Goal: Information Seeking & Learning: Learn about a topic

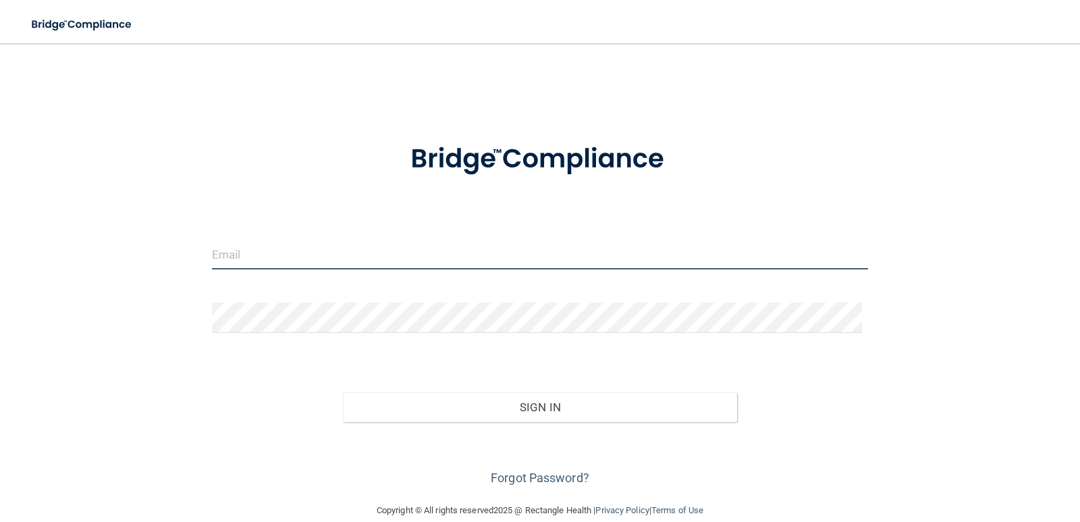
click at [222, 254] on input "email" at bounding box center [540, 254] width 657 height 30
type input "[EMAIL_ADDRESS][DOMAIN_NAME]"
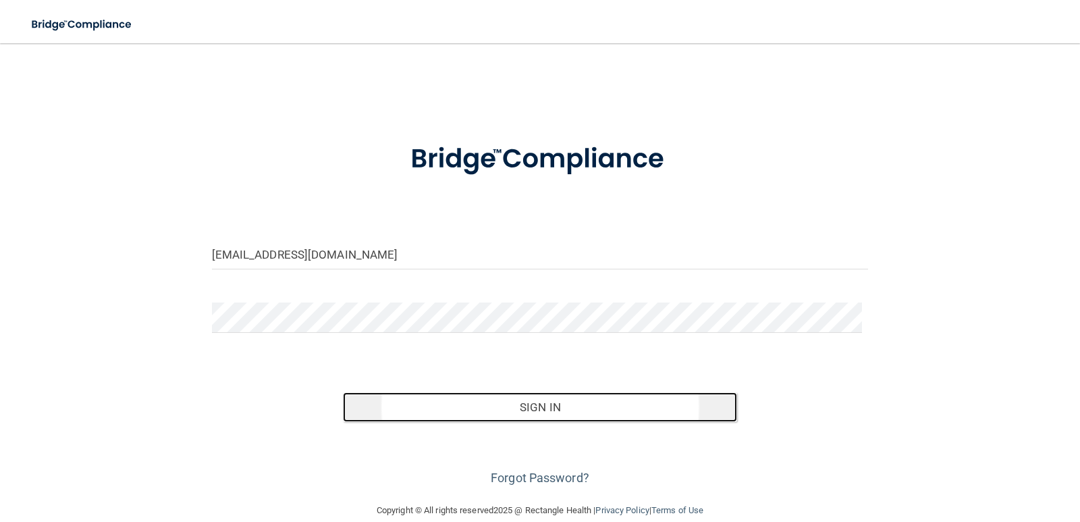
click at [554, 411] on button "Sign In" at bounding box center [540, 407] width 394 height 30
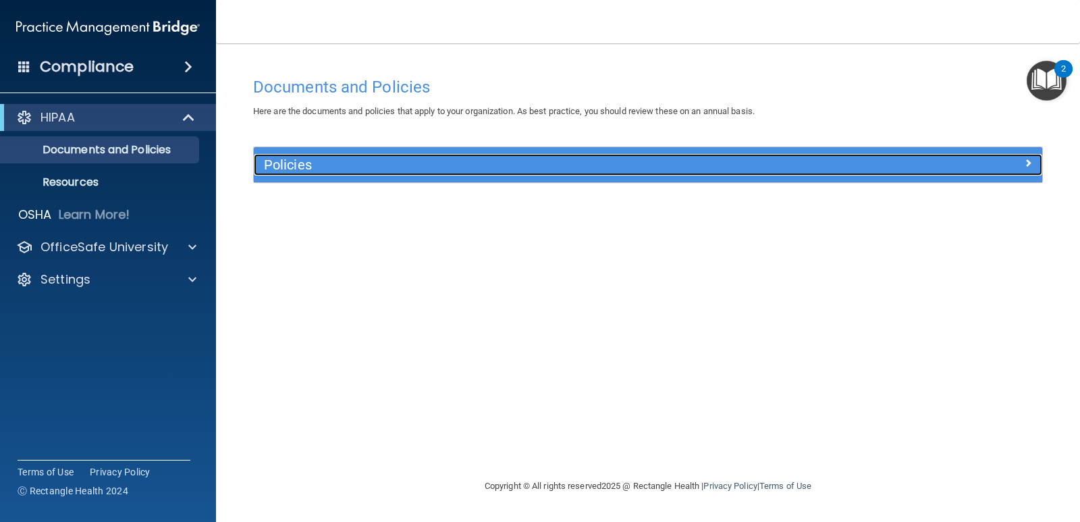
click at [1024, 161] on span at bounding box center [1028, 163] width 8 height 16
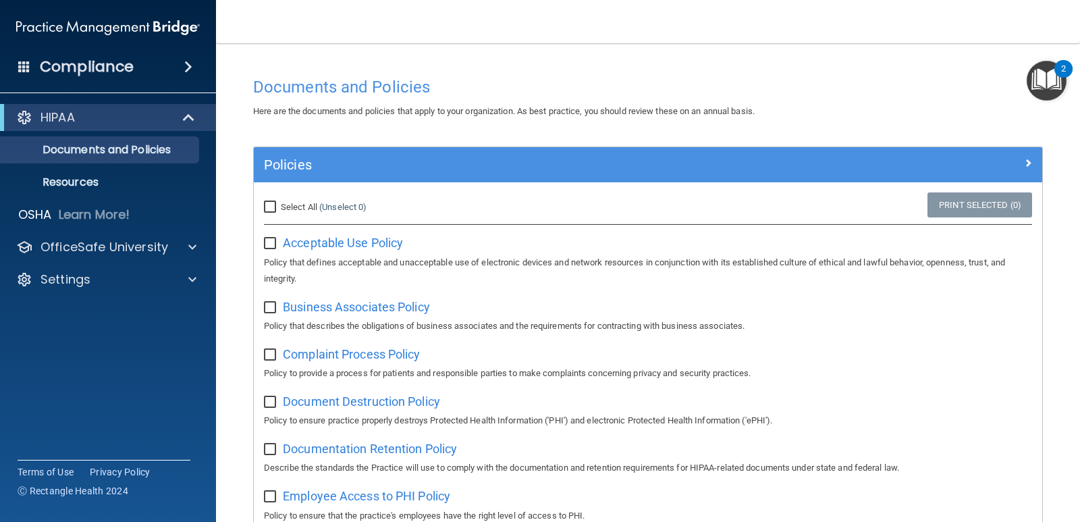
click at [273, 203] on input "Select All (Unselect 0) Unselect All" at bounding box center [272, 207] width 16 height 11
checkbox input "true"
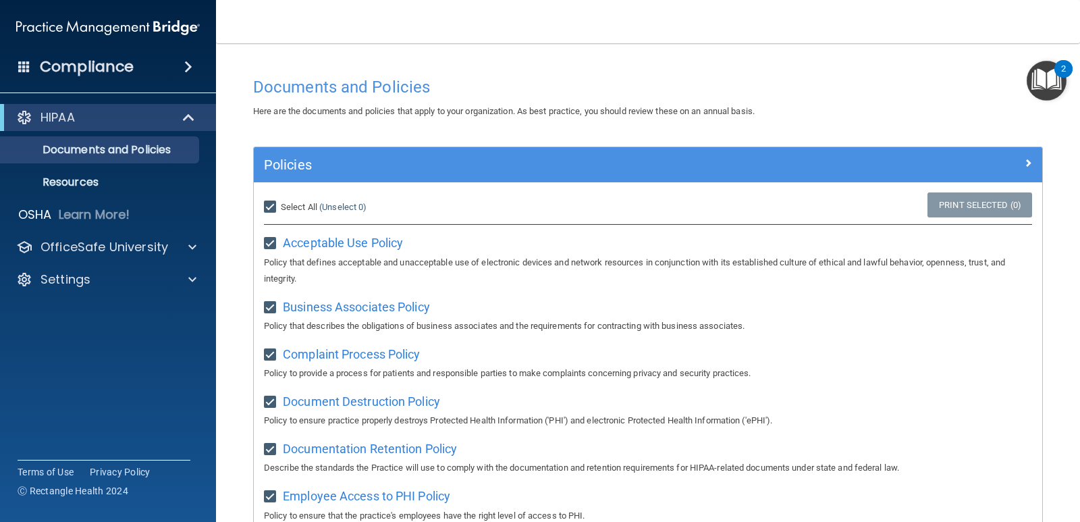
checkbox input "true"
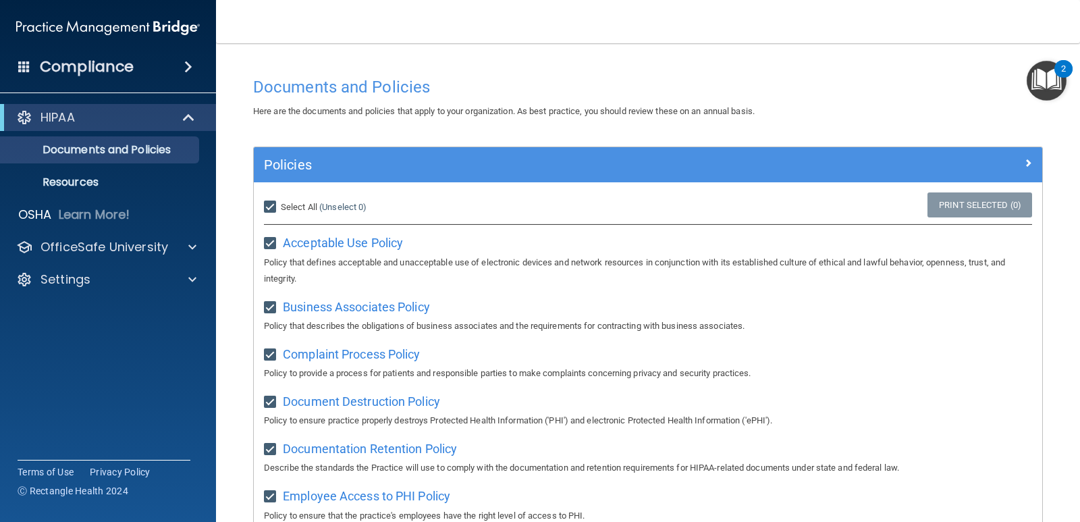
checkbox input "true"
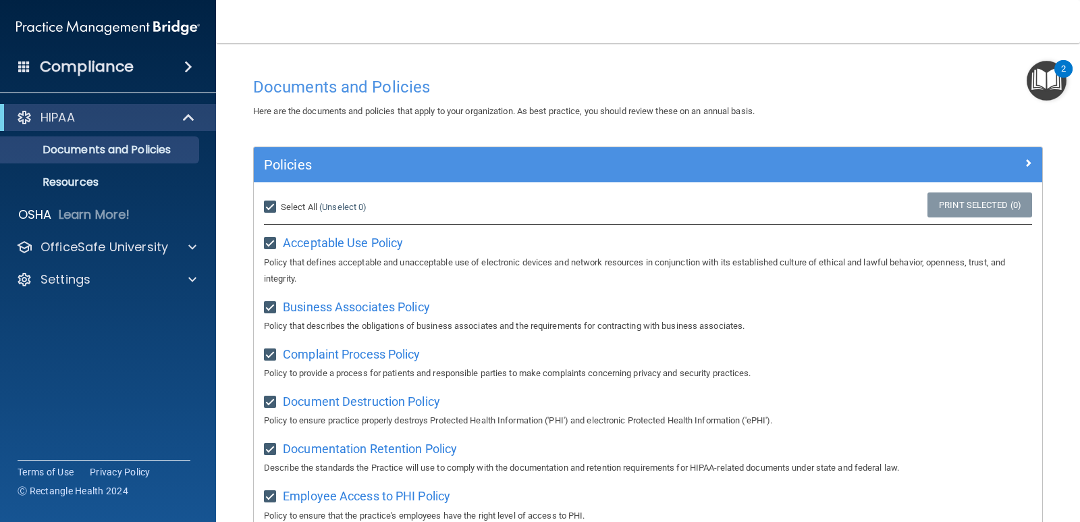
checkbox input "true"
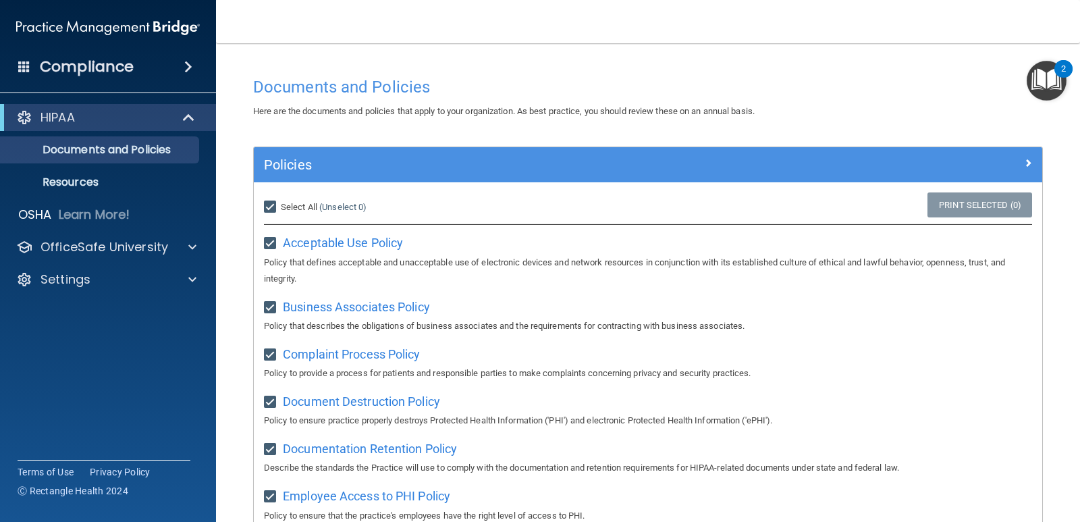
checkbox input "true"
click at [325, 242] on span "Acceptable Use Policy" at bounding box center [343, 243] width 120 height 14
click at [317, 310] on span "Business Associates Policy" at bounding box center [356, 307] width 147 height 14
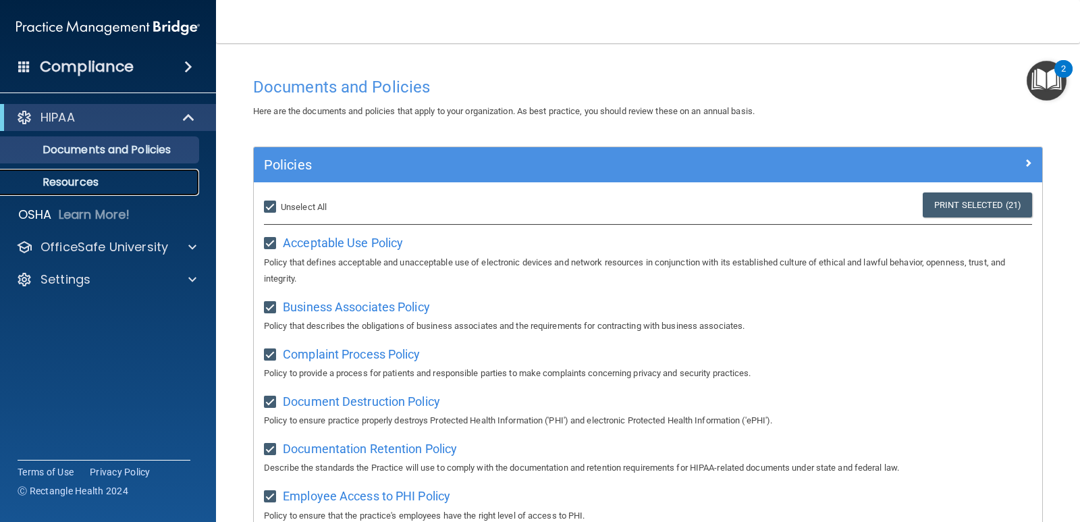
click at [92, 179] on p "Resources" at bounding box center [101, 181] width 184 height 13
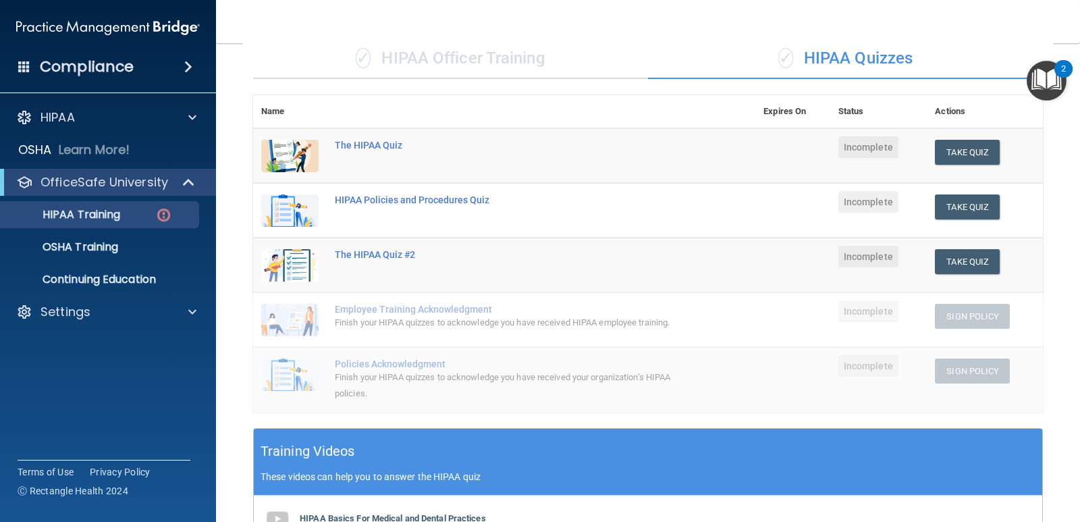
scroll to position [98, 0]
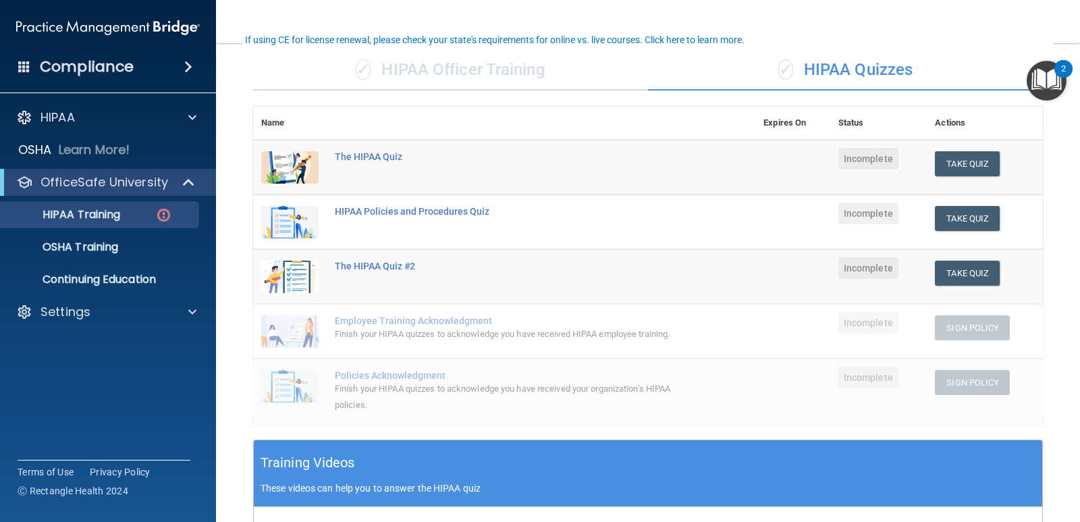
click at [480, 65] on div "✓ HIPAA Officer Training" at bounding box center [450, 70] width 395 height 40
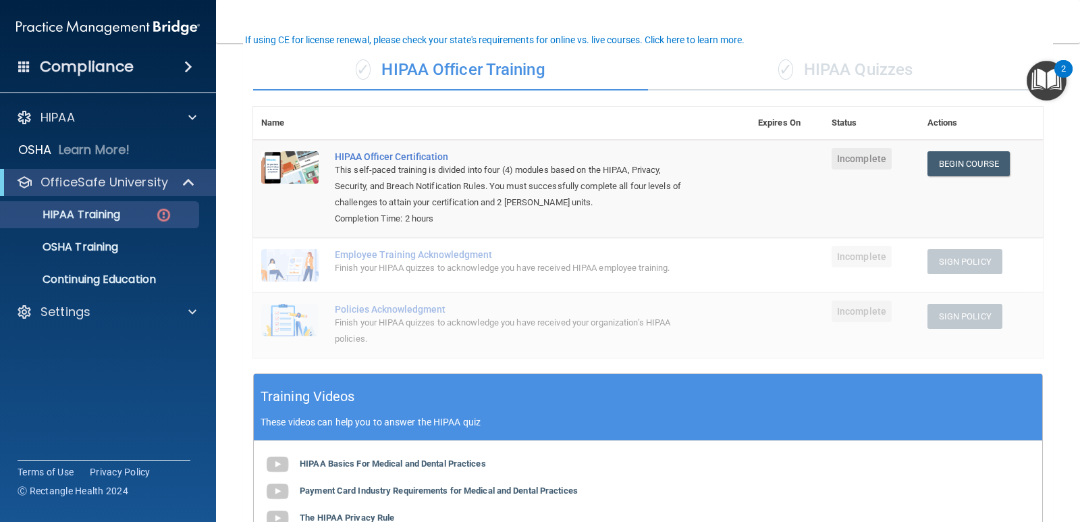
click at [864, 67] on div "✓ HIPAA Quizzes" at bounding box center [845, 70] width 395 height 40
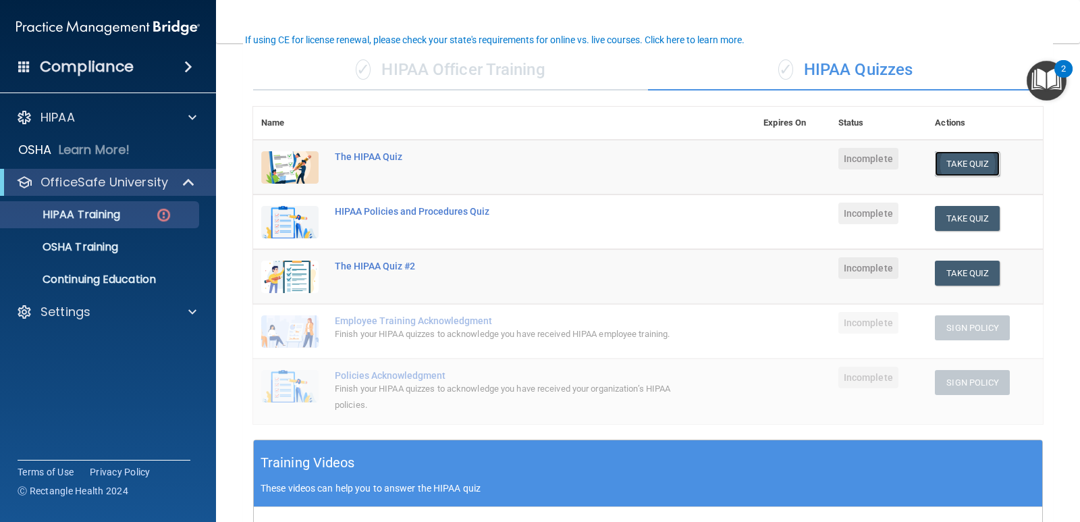
click at [984, 163] on button "Take Quiz" at bounding box center [967, 163] width 65 height 25
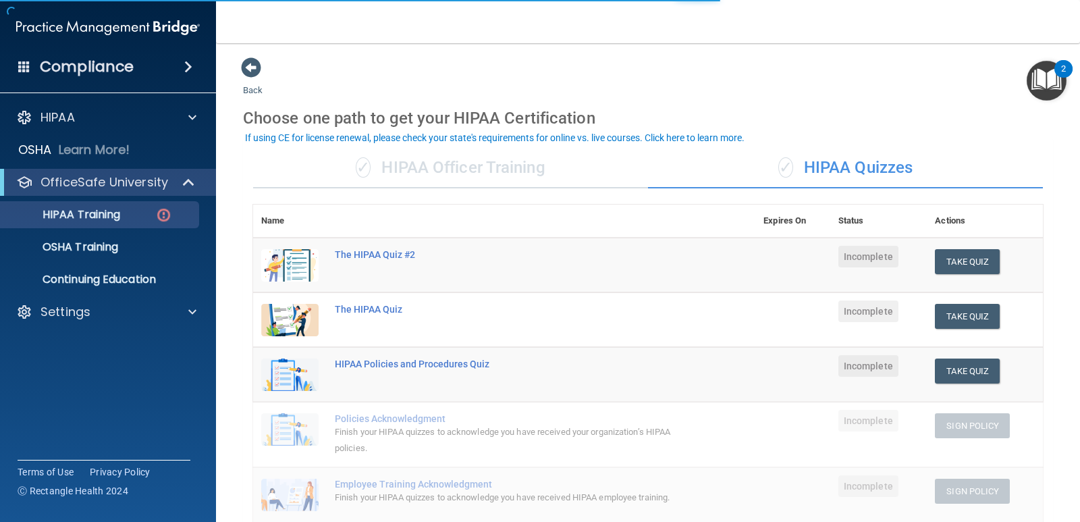
click at [466, 162] on div "✓ HIPAA Officer Training" at bounding box center [450, 168] width 395 height 40
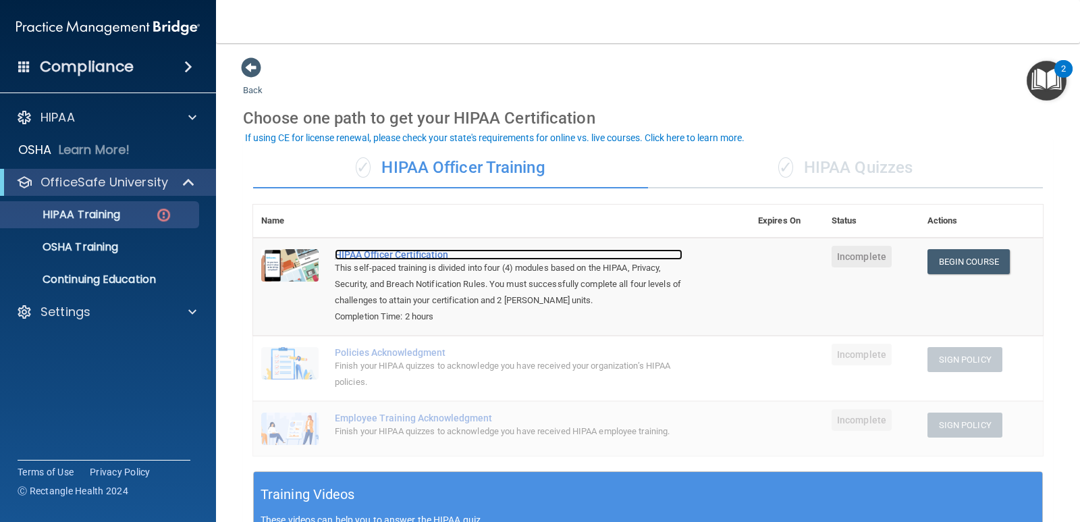
click at [439, 249] on div "HIPAA Officer Certification" at bounding box center [509, 254] width 348 height 11
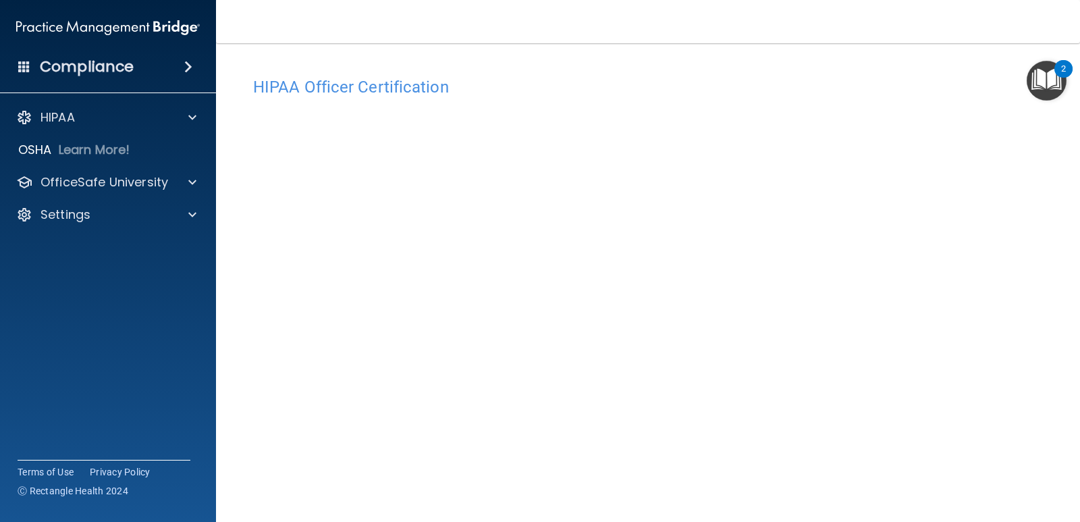
click at [134, 64] on div "Compliance" at bounding box center [108, 67] width 216 height 30
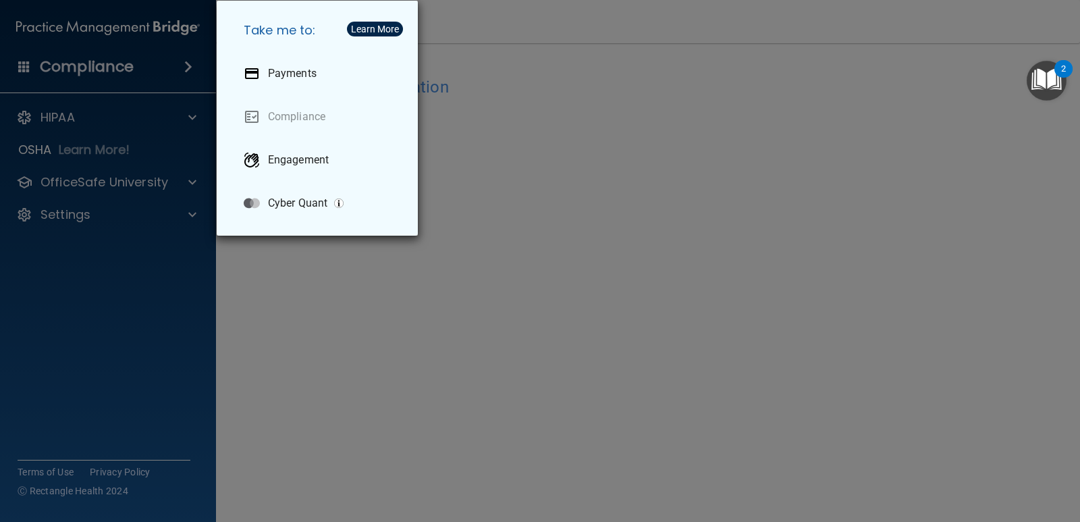
click at [134, 64] on div "Take me to: Payments Compliance Engagement Cyber Quant" at bounding box center [540, 261] width 1080 height 522
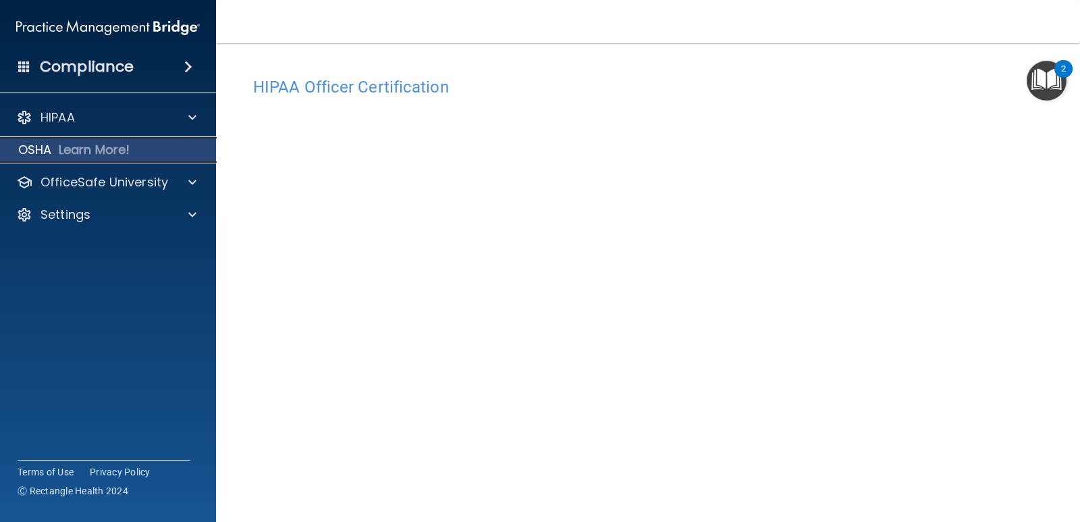
click at [83, 148] on p "Learn More!" at bounding box center [95, 150] width 72 height 16
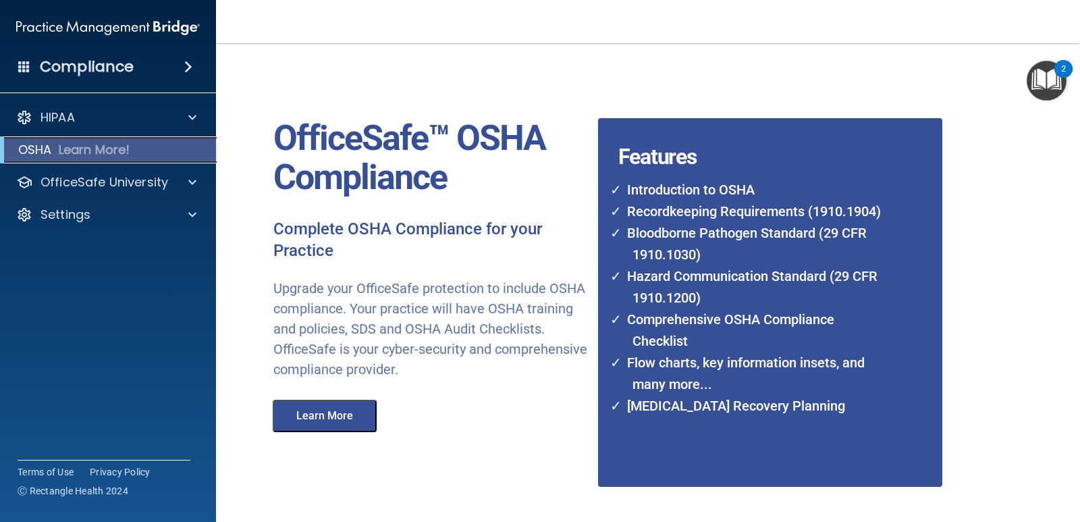
click at [78, 150] on p "Learn More!" at bounding box center [95, 150] width 72 height 16
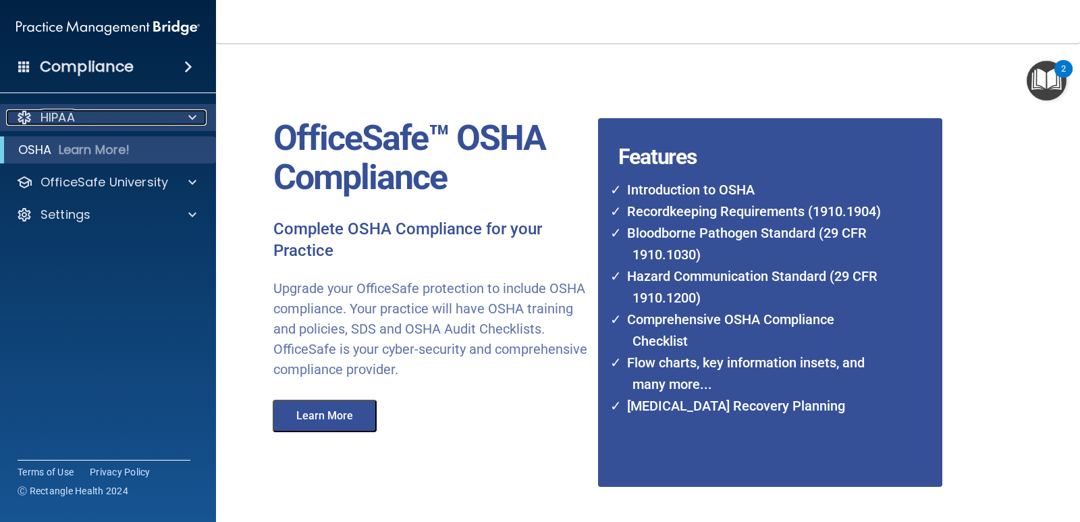
click at [71, 117] on p "HIPAA" at bounding box center [57, 117] width 34 height 16
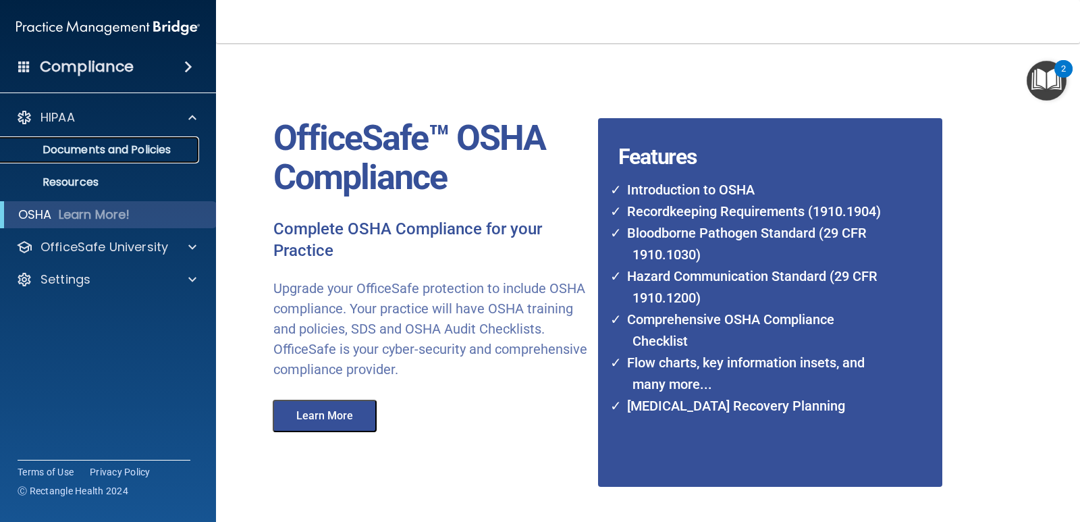
click at [80, 143] on p "Documents and Policies" at bounding box center [101, 149] width 184 height 13
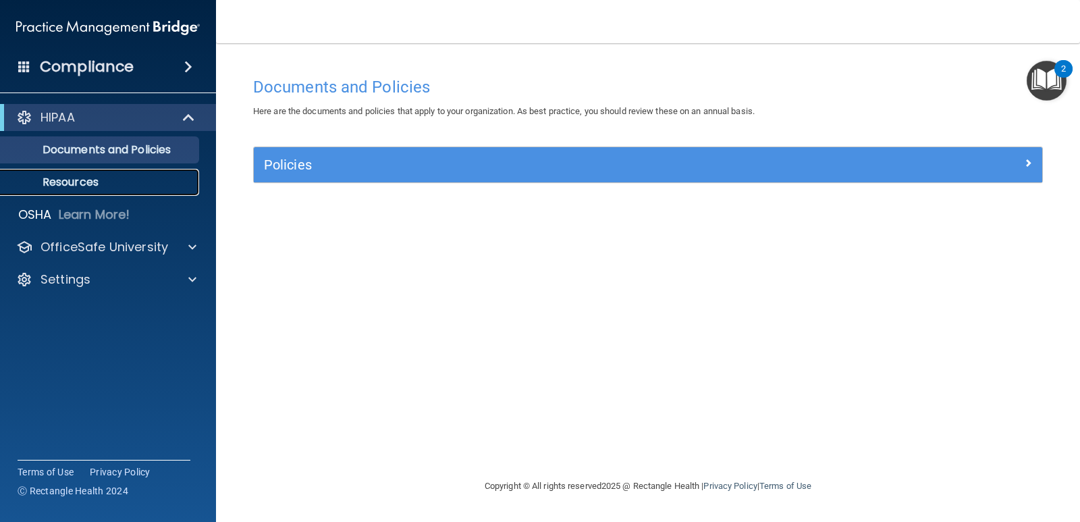
click at [79, 176] on p "Resources" at bounding box center [101, 181] width 184 height 13
click at [78, 110] on div "HIPAA" at bounding box center [89, 117] width 167 height 16
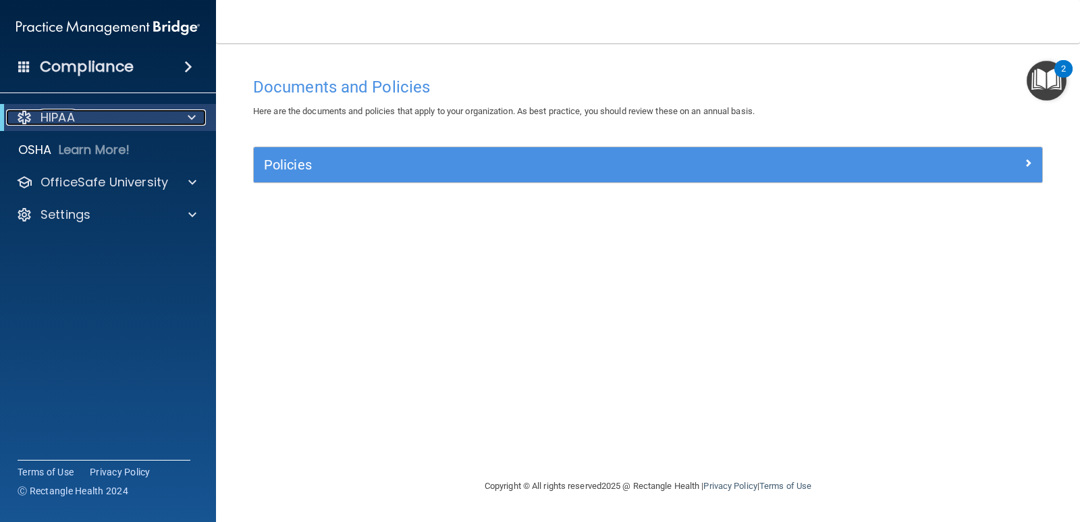
click at [78, 110] on div "HIPAA" at bounding box center [89, 117] width 167 height 16
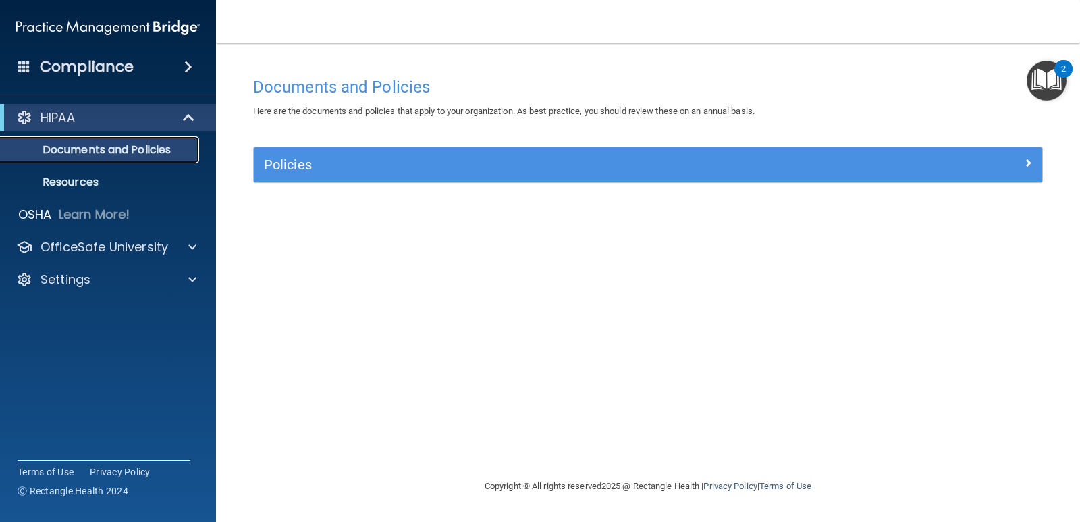
click at [82, 151] on p "Documents and Policies" at bounding box center [101, 149] width 184 height 13
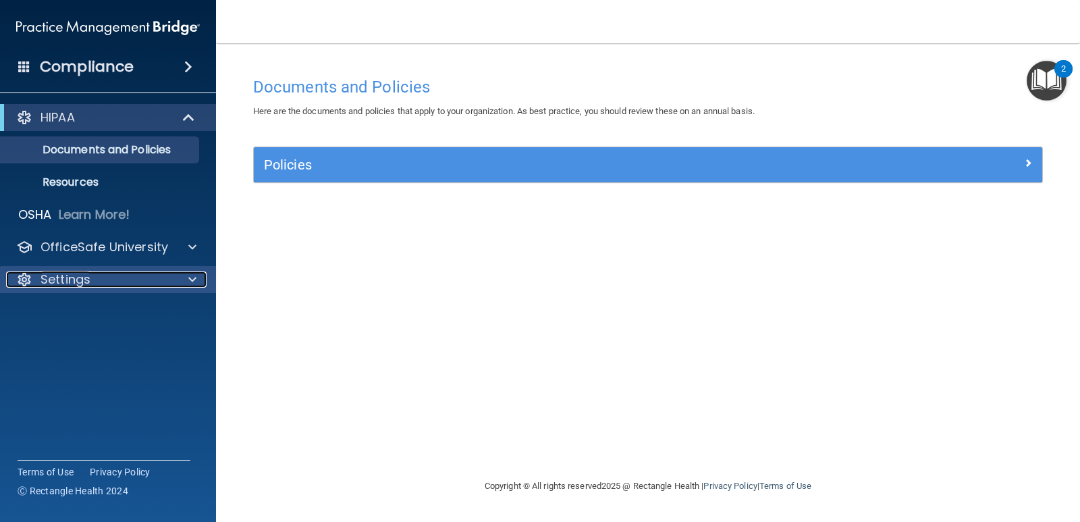
click at [73, 271] on p "Settings" at bounding box center [65, 279] width 50 height 16
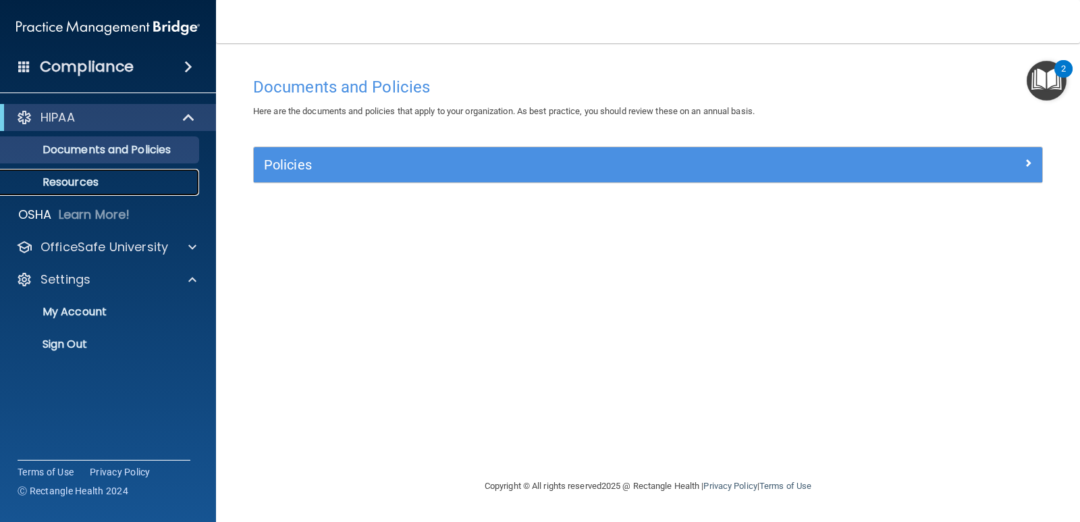
click at [65, 175] on p "Resources" at bounding box center [101, 181] width 184 height 13
click at [83, 112] on div "HIPAA" at bounding box center [89, 117] width 167 height 16
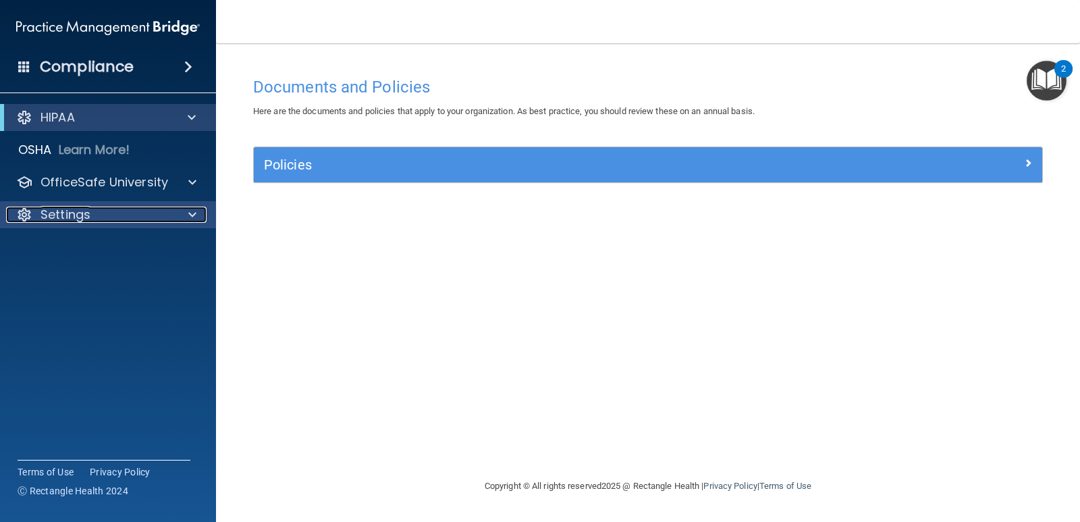
click at [57, 217] on p "Settings" at bounding box center [65, 215] width 50 height 16
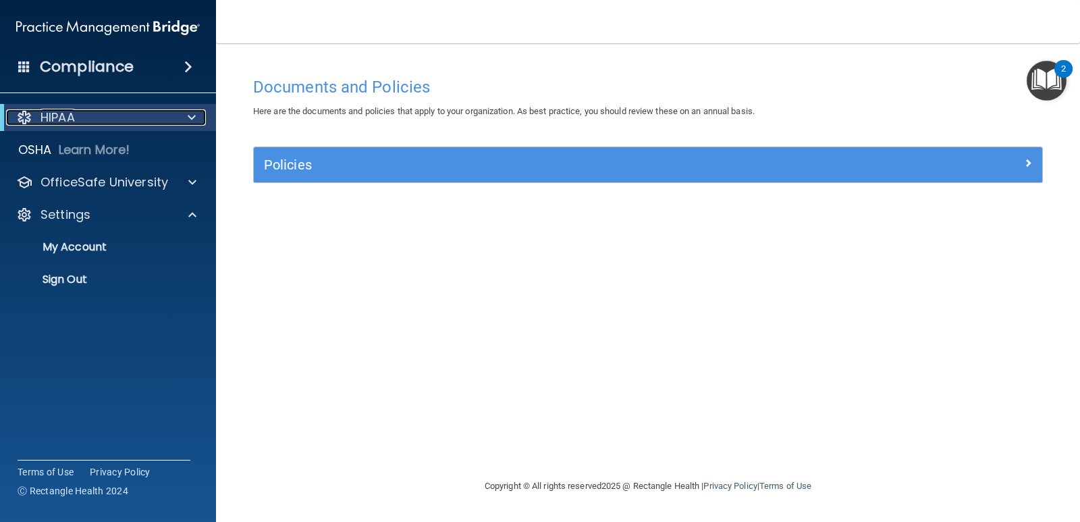
click at [78, 115] on div "HIPAA" at bounding box center [89, 117] width 167 height 16
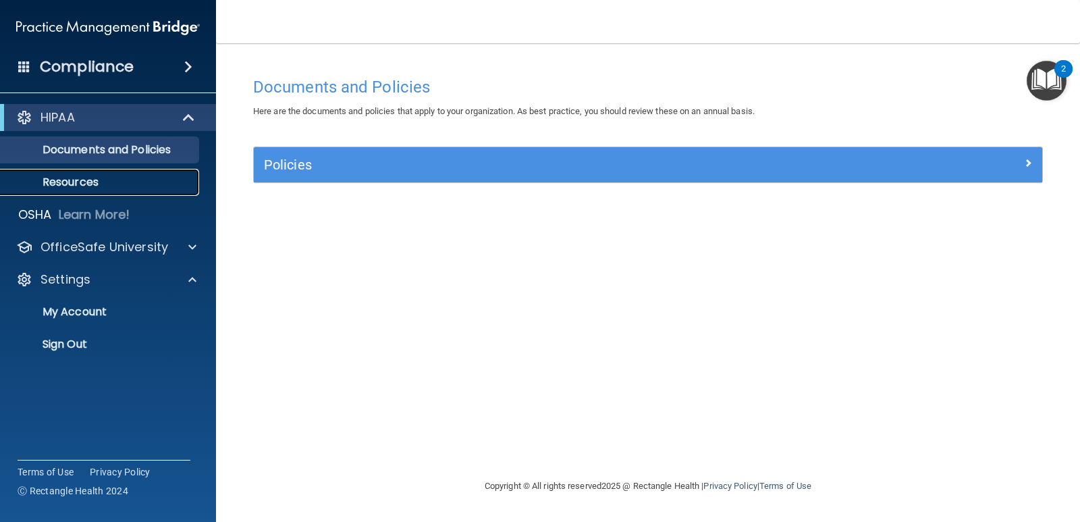
click at [77, 180] on p "Resources" at bounding box center [101, 181] width 184 height 13
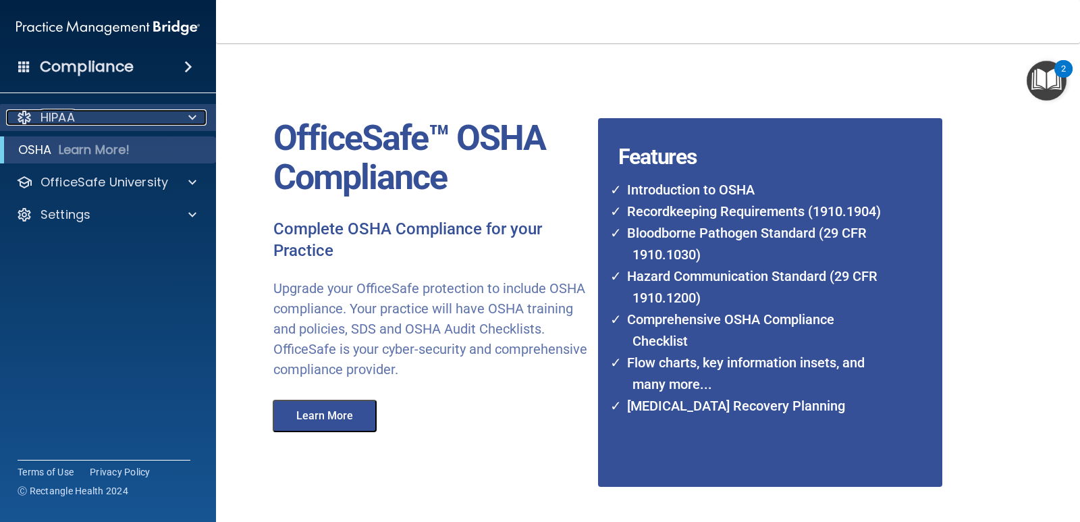
click at [67, 111] on p "HIPAA" at bounding box center [57, 117] width 34 height 16
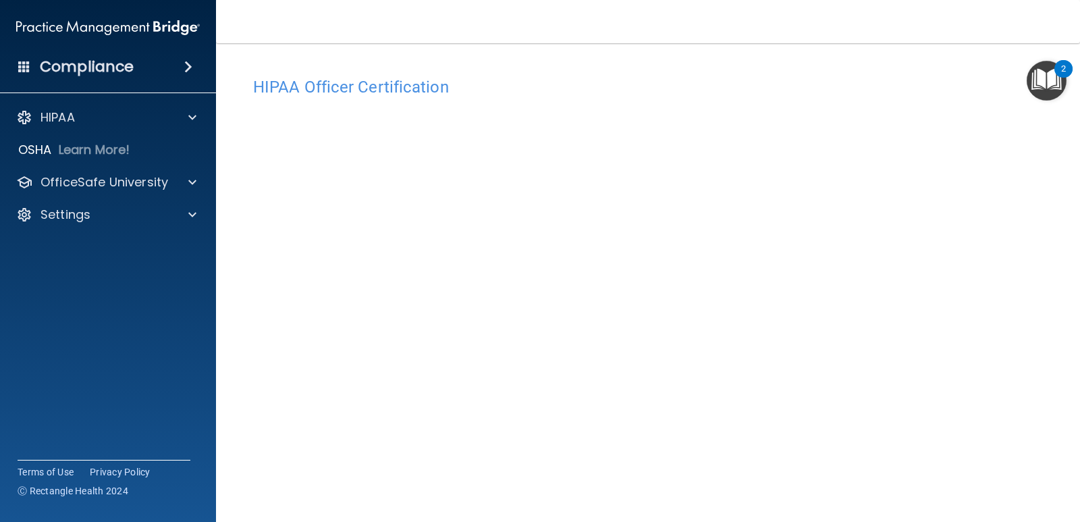
click at [1063, 69] on div "2" at bounding box center [1063, 78] width 5 height 18
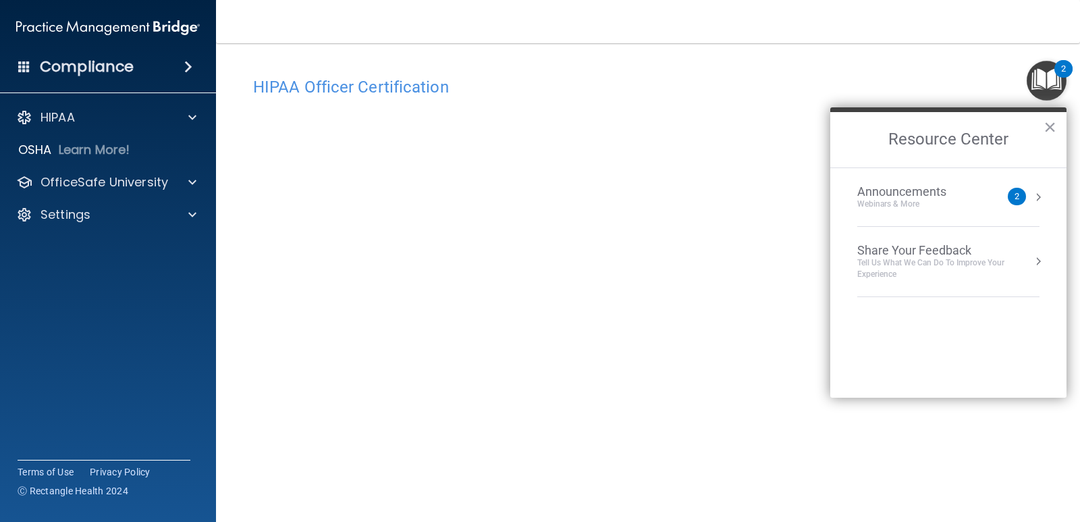
click at [951, 82] on h4 "HIPAA Officer Certification" at bounding box center [648, 87] width 790 height 18
click at [912, 197] on div "Announcements" at bounding box center [915, 191] width 116 height 15
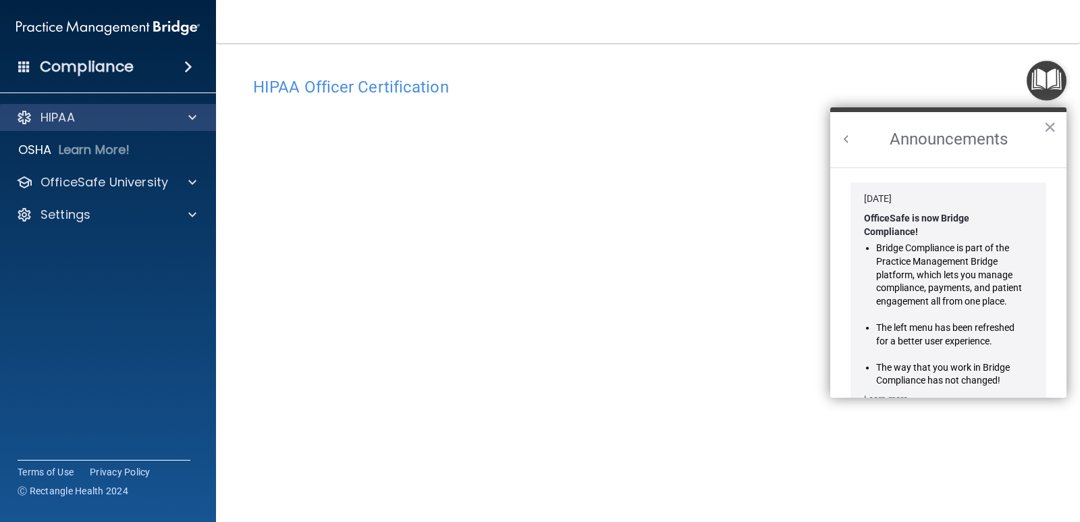
click at [72, 106] on div "HIPAA" at bounding box center [108, 117] width 217 height 27
click at [83, 119] on div "HIPAA" at bounding box center [89, 117] width 167 height 16
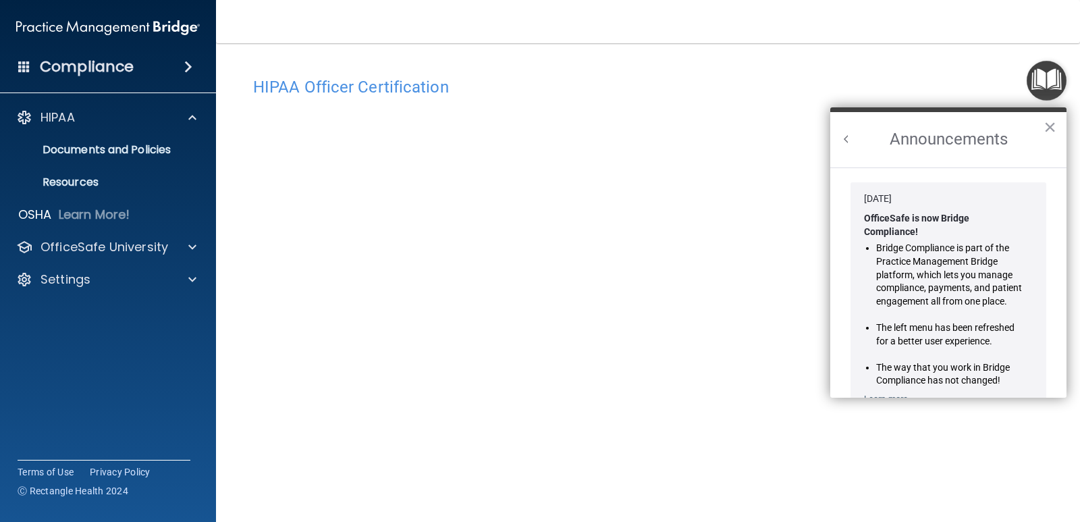
drag, startPoint x: 1046, startPoint y: 124, endPoint x: 1037, endPoint y: 135, distance: 14.3
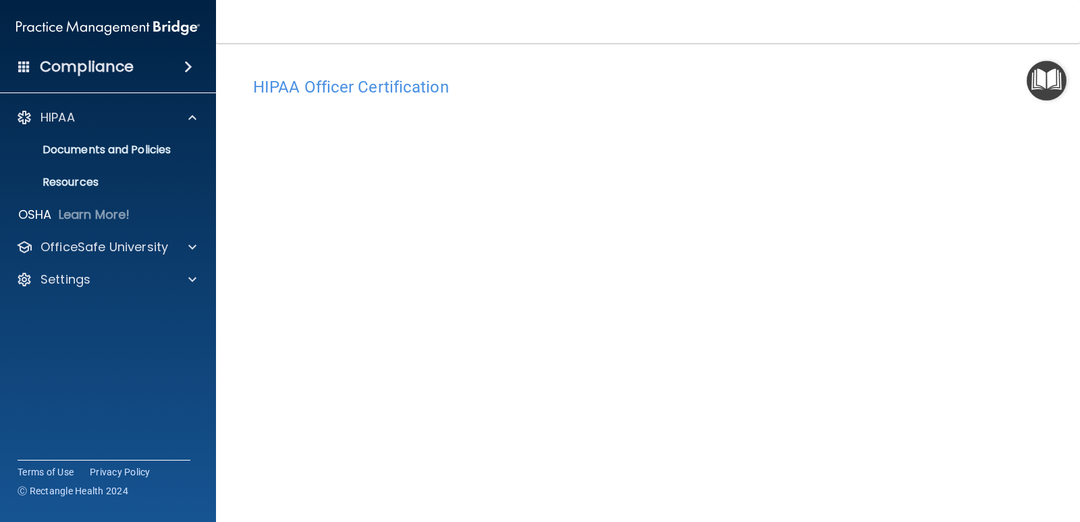
click at [1043, 74] on img "Open Resource Center" at bounding box center [1047, 81] width 40 height 40
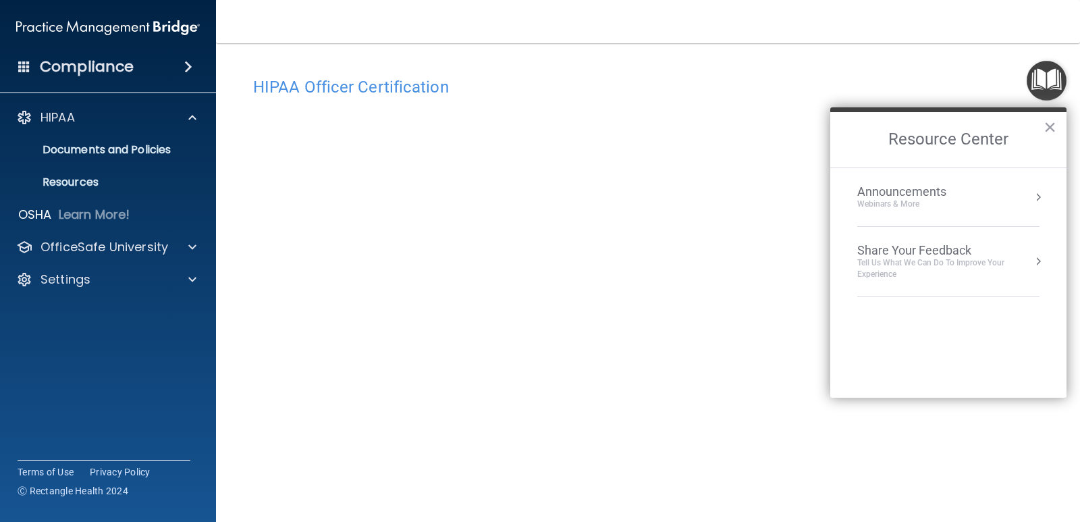
click at [1043, 74] on img "Open Resource Center" at bounding box center [1047, 81] width 40 height 40
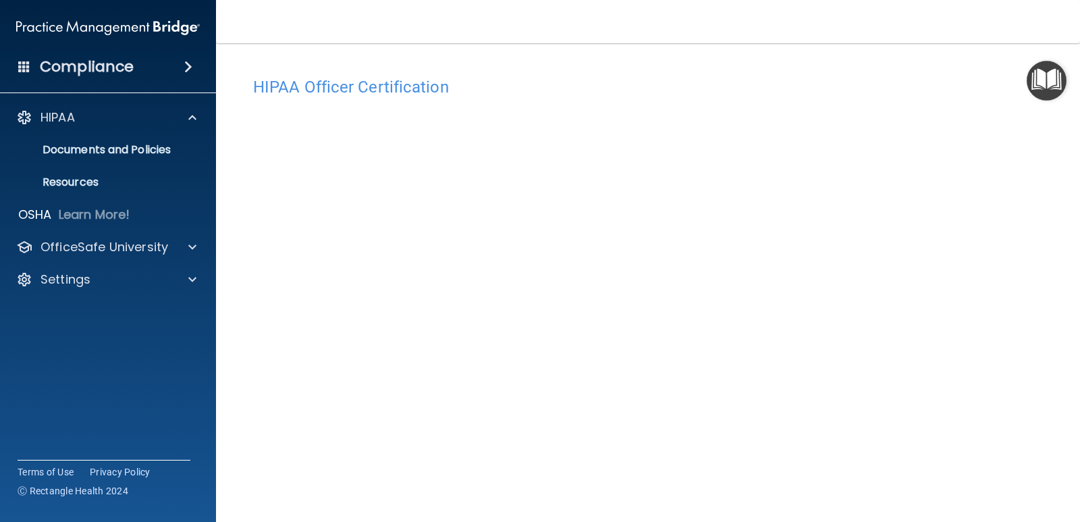
click at [1043, 74] on img "Open Resource Center" at bounding box center [1047, 81] width 40 height 40
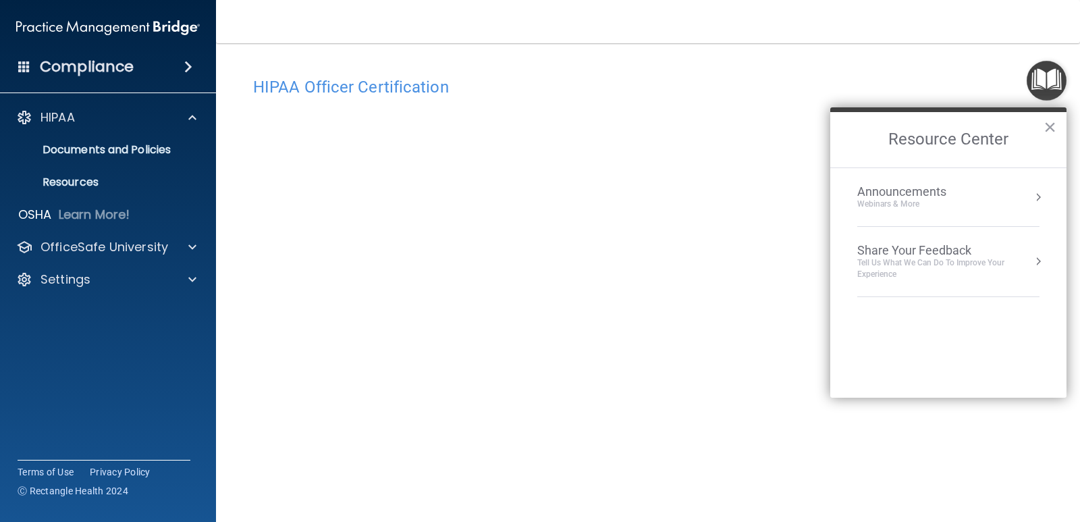
click at [890, 61] on div "HIPAA Officer Certification This course doesn’t expire until . Are you sure you…" at bounding box center [648, 302] width 810 height 491
click at [879, 198] on div "Announcements" at bounding box center [915, 191] width 116 height 15
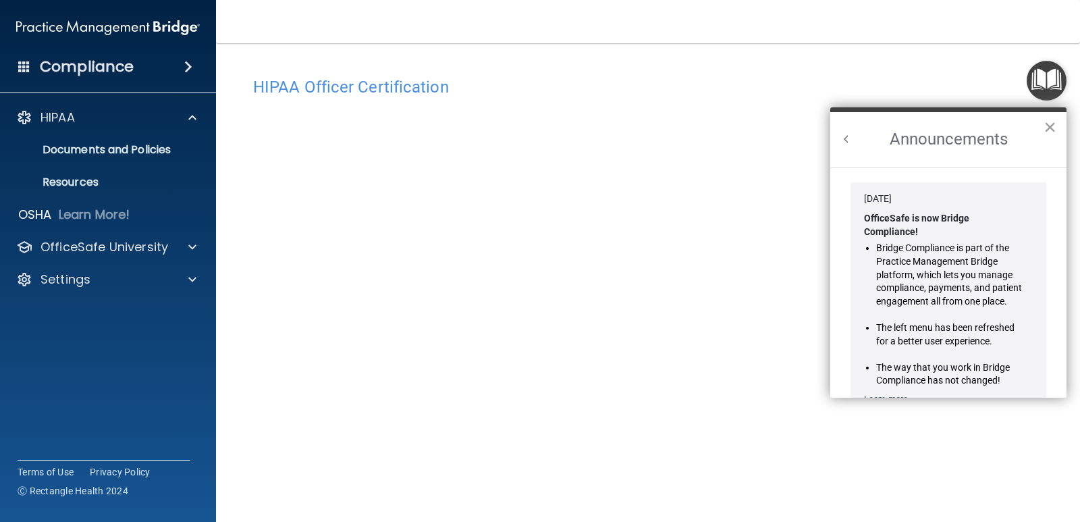
click at [1047, 121] on button "×" at bounding box center [1049, 127] width 13 height 22
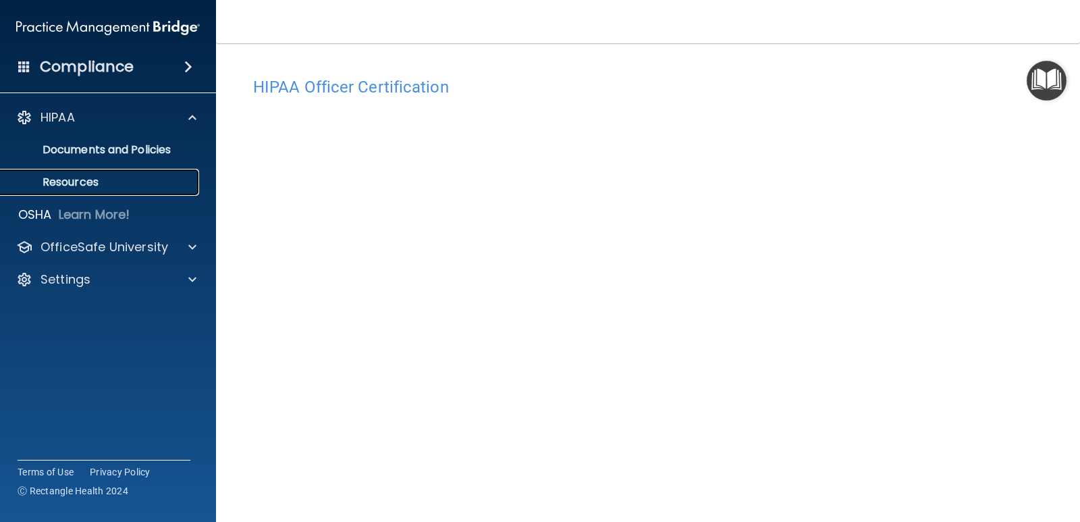
click at [73, 180] on p "Resources" at bounding box center [101, 181] width 184 height 13
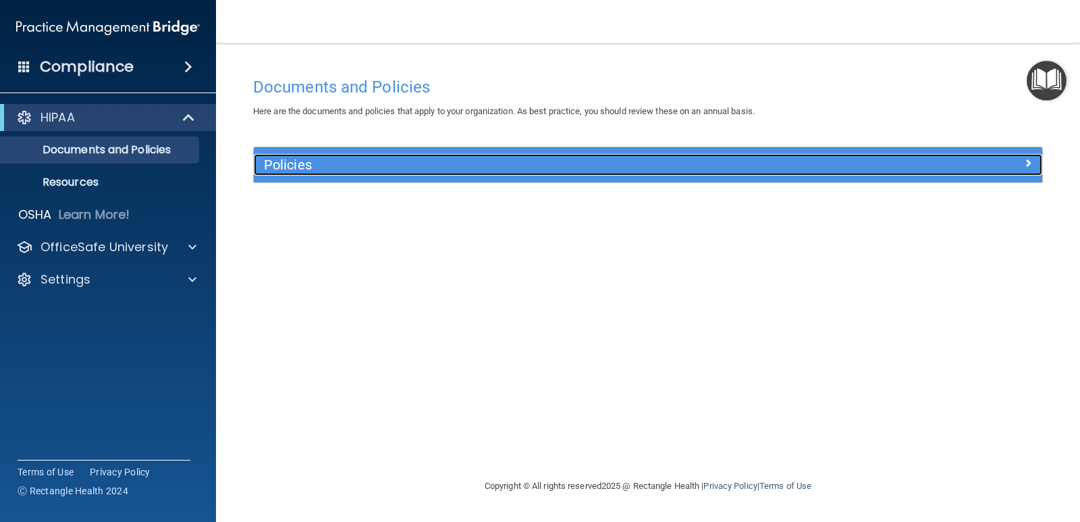
click at [325, 159] on h5 "Policies" at bounding box center [549, 164] width 571 height 15
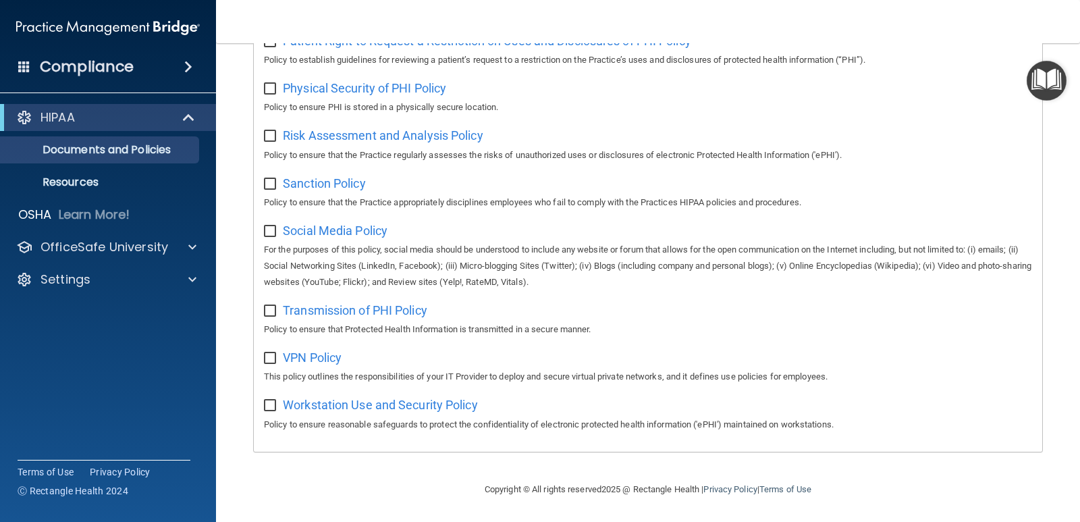
scroll to position [865, 0]
click at [86, 182] on p "Resources" at bounding box center [101, 181] width 184 height 13
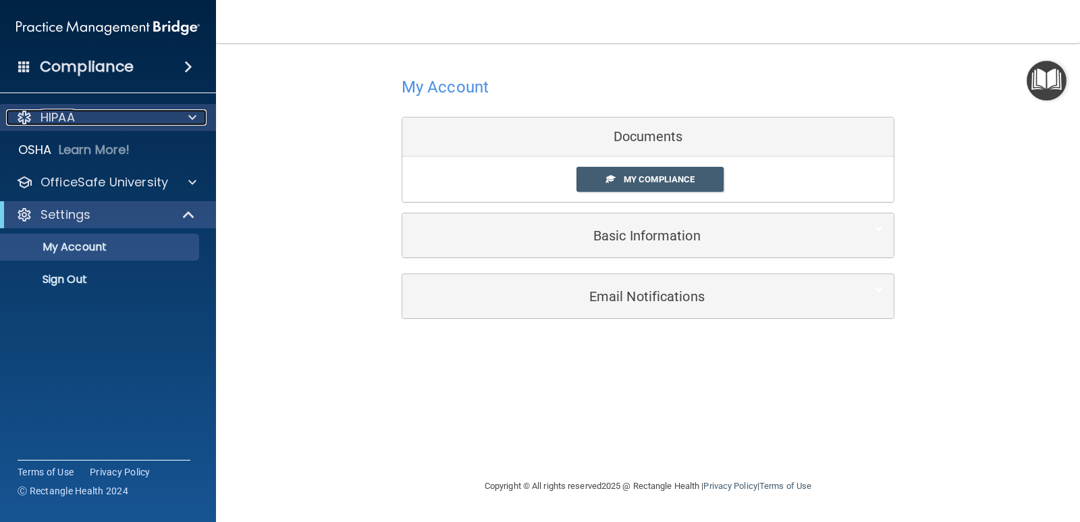
click at [81, 111] on div "HIPAA" at bounding box center [89, 117] width 167 height 16
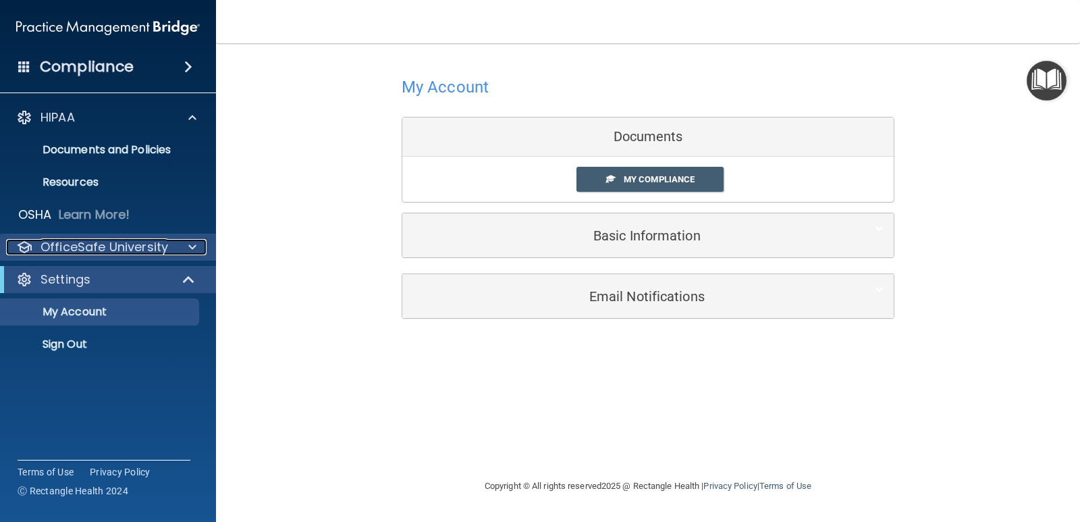
click at [164, 242] on p "OfficeSafe University" at bounding box center [104, 247] width 128 height 16
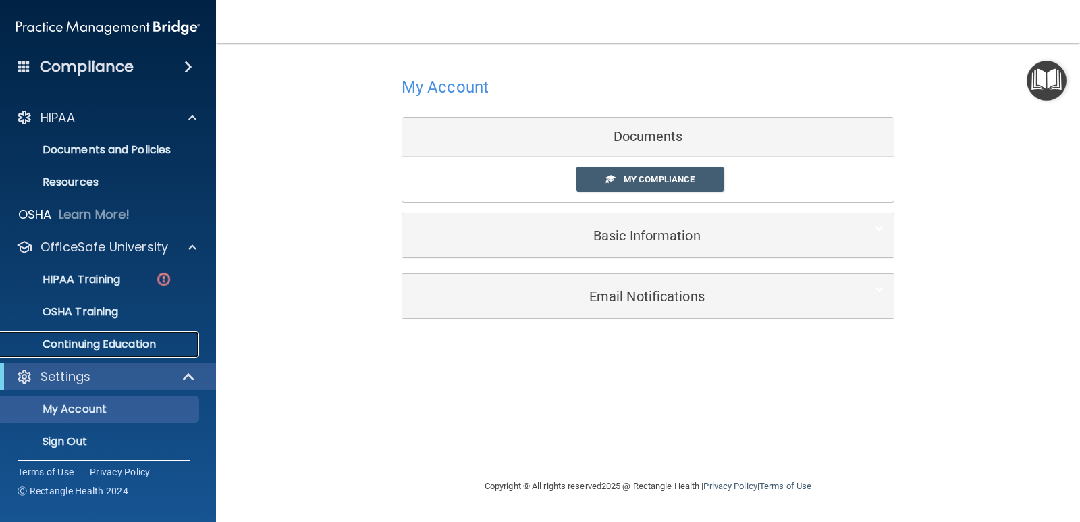
click at [123, 341] on p "Continuing Education" at bounding box center [101, 343] width 184 height 13
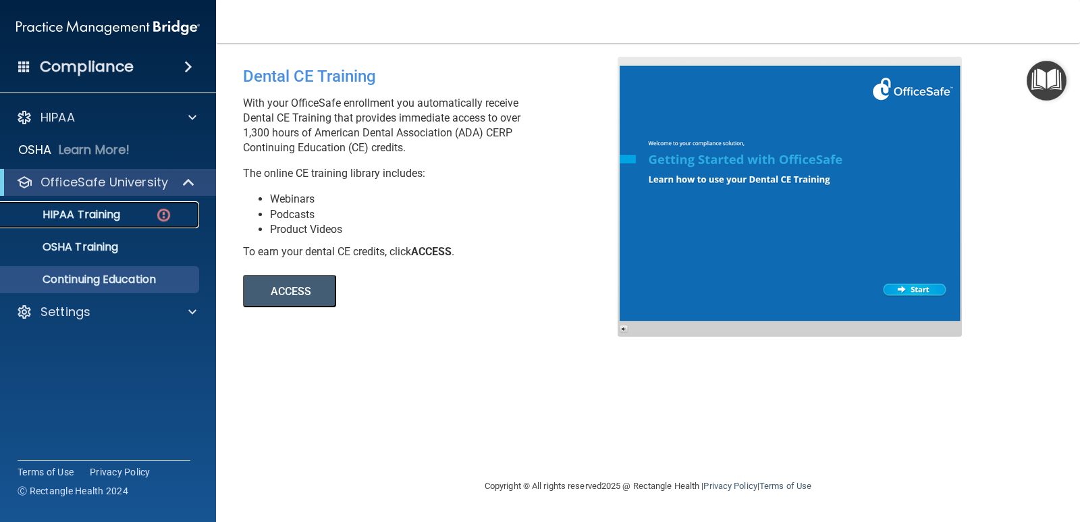
click at [94, 213] on p "HIPAA Training" at bounding box center [64, 214] width 111 height 13
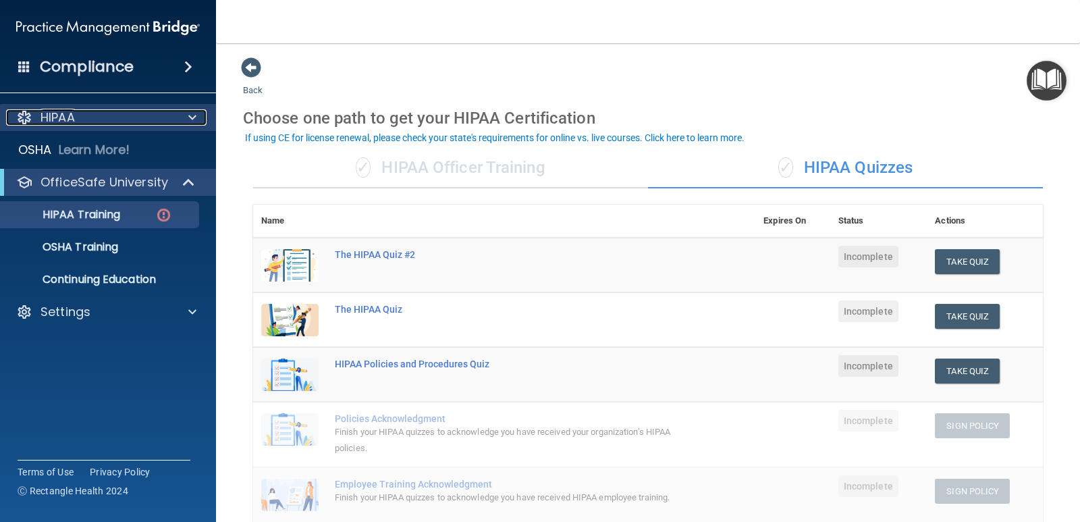
click at [52, 111] on p "HIPAA" at bounding box center [57, 117] width 34 height 16
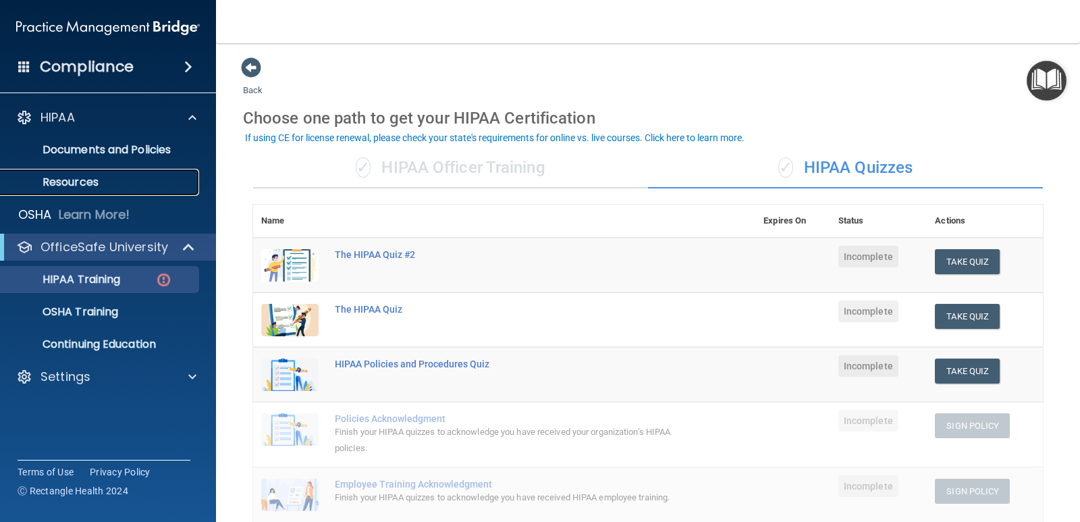
click at [90, 186] on p "Resources" at bounding box center [101, 181] width 184 height 13
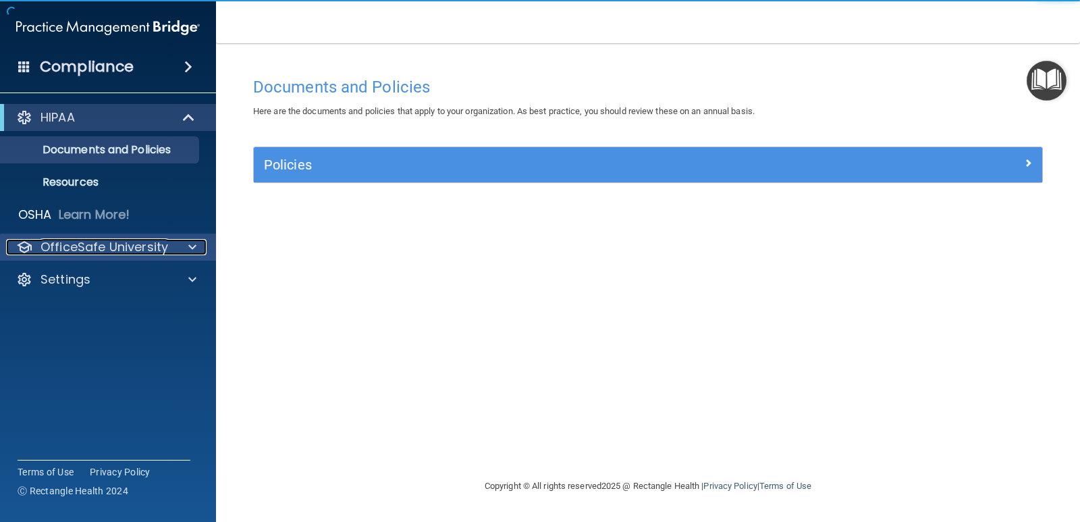
click at [134, 240] on p "OfficeSafe University" at bounding box center [104, 247] width 128 height 16
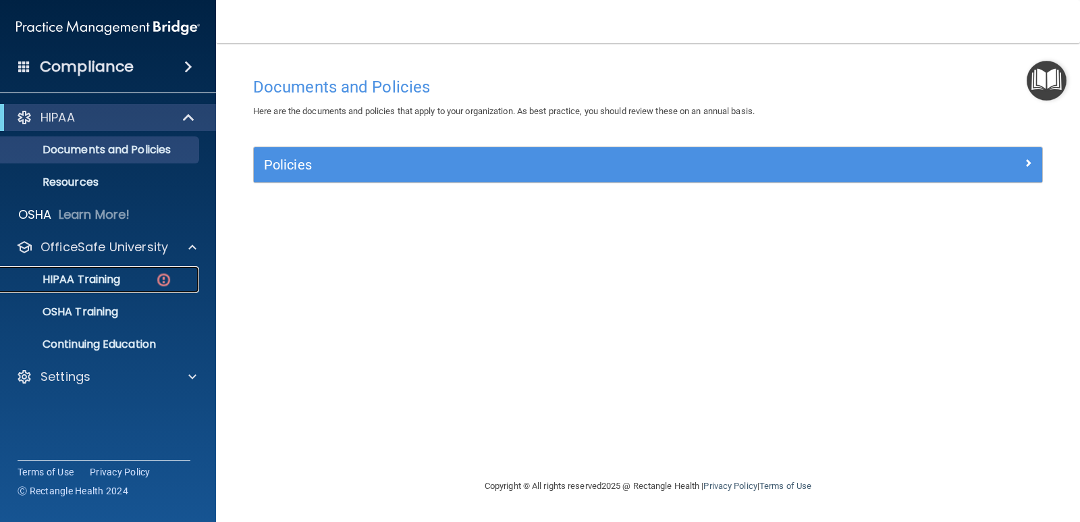
click at [113, 273] on p "HIPAA Training" at bounding box center [64, 279] width 111 height 13
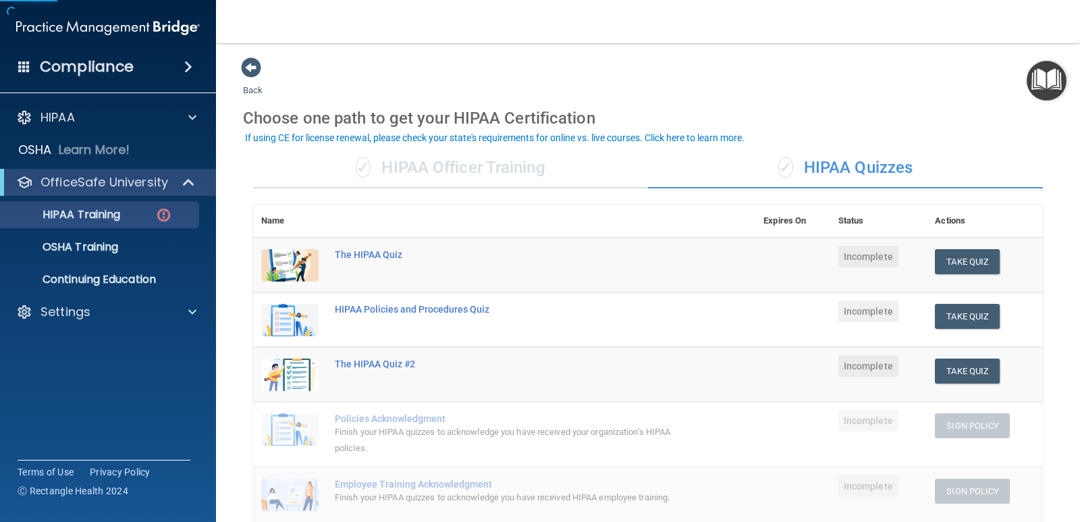
click at [412, 172] on div "✓ HIPAA Officer Training" at bounding box center [450, 168] width 395 height 40
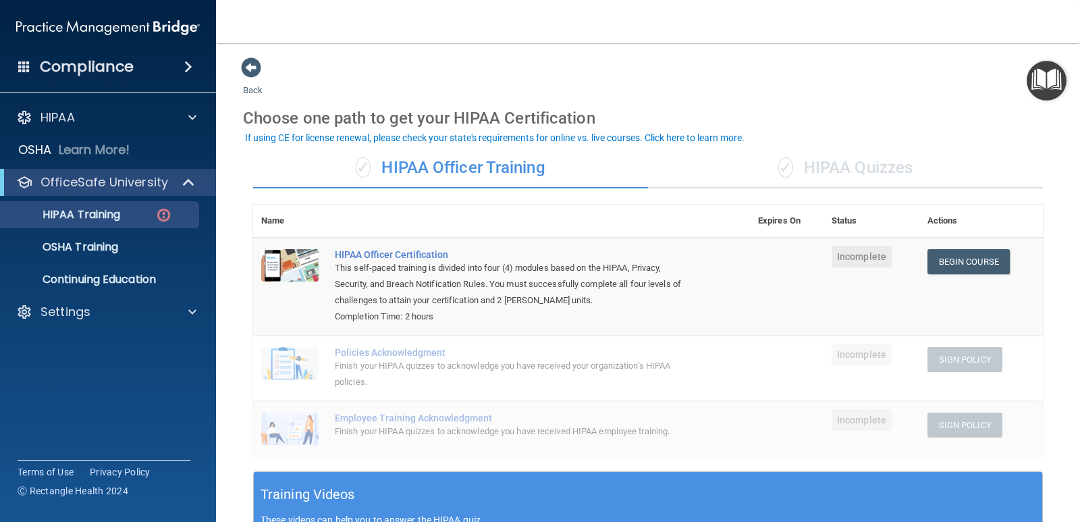
click at [865, 174] on div "✓ HIPAA Quizzes" at bounding box center [845, 168] width 395 height 40
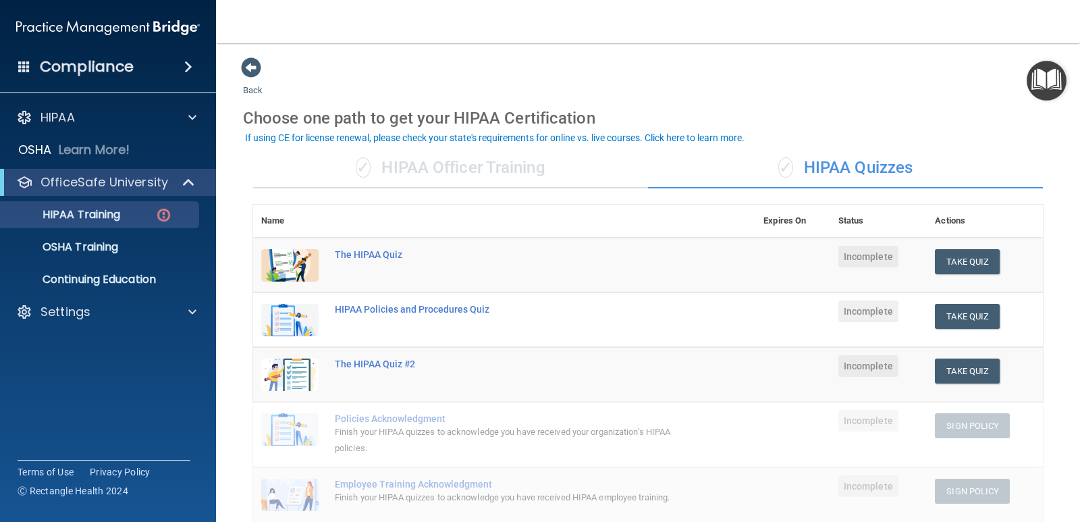
click at [530, 171] on div "✓ HIPAA Officer Training" at bounding box center [450, 168] width 395 height 40
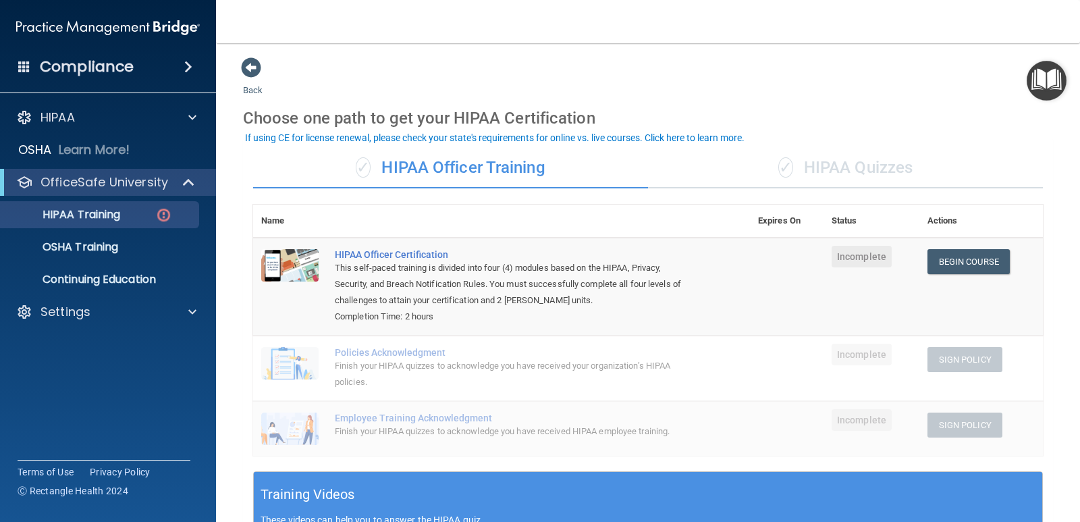
click at [826, 159] on div "✓ HIPAA Quizzes" at bounding box center [845, 168] width 395 height 40
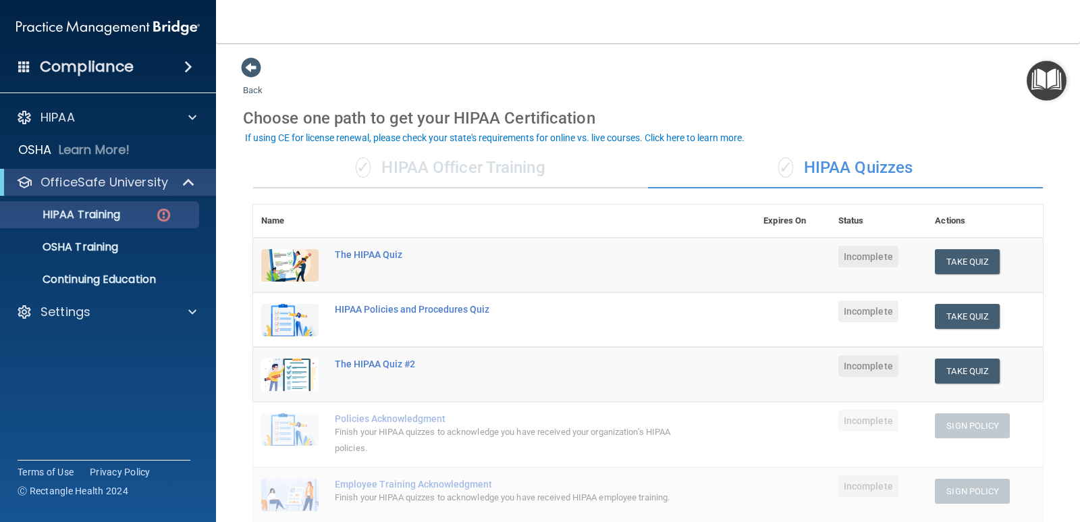
drag, startPoint x: 528, startPoint y: 169, endPoint x: 537, endPoint y: 180, distance: 13.9
click at [528, 169] on div "✓ HIPAA Officer Training" at bounding box center [450, 168] width 395 height 40
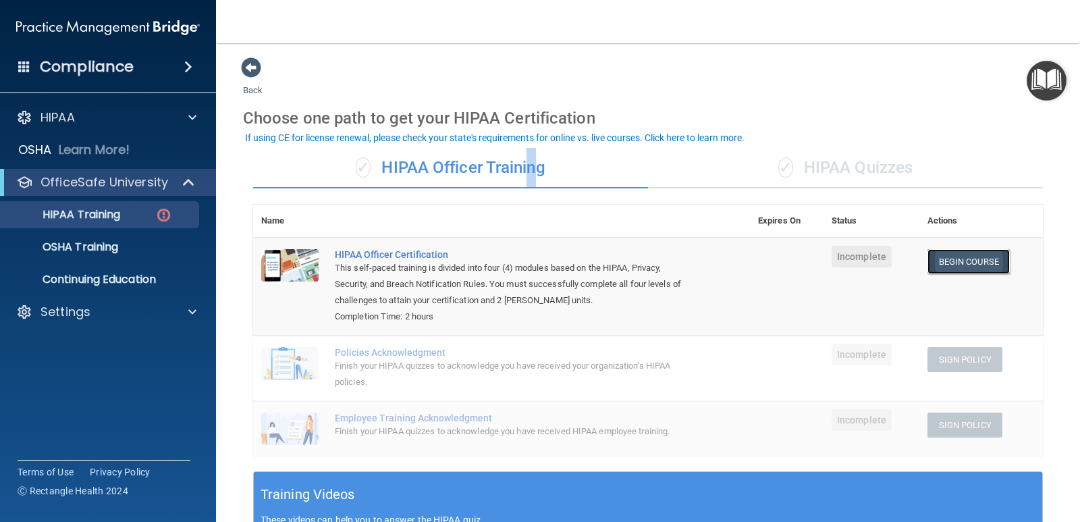
click at [943, 260] on link "Begin Course" at bounding box center [968, 261] width 82 height 25
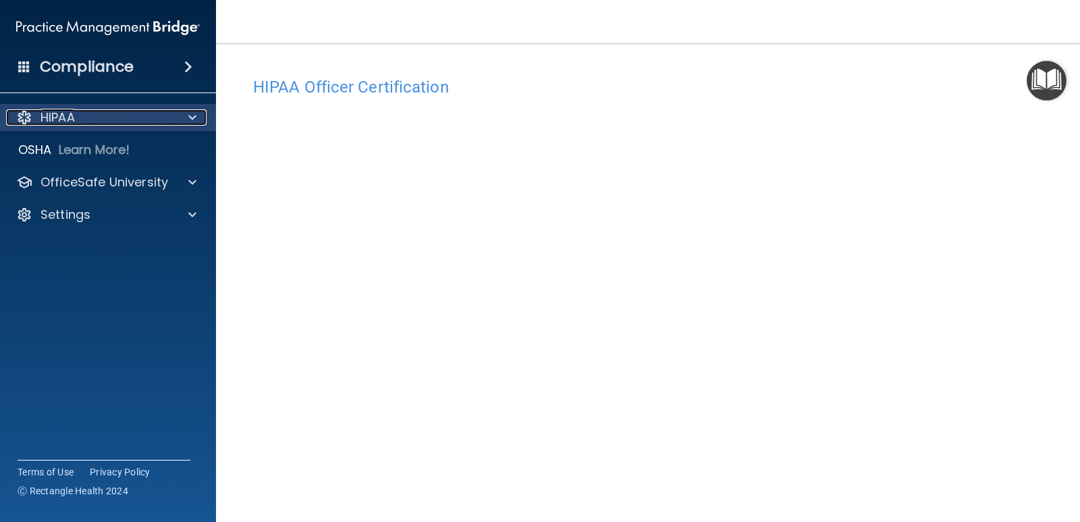
click at [179, 120] on div at bounding box center [190, 117] width 34 height 16
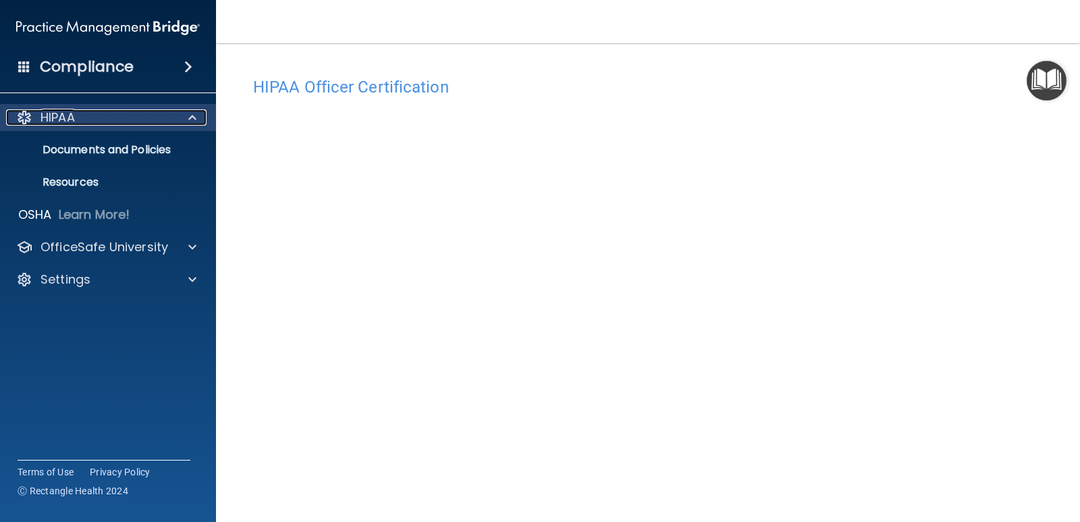
click at [194, 118] on span at bounding box center [192, 117] width 8 height 16
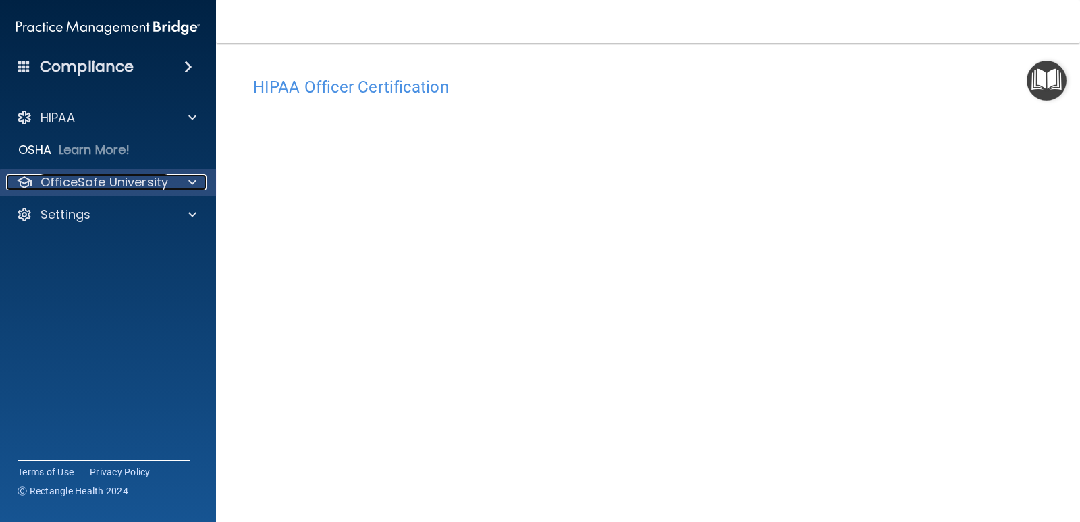
click at [192, 183] on span at bounding box center [192, 182] width 8 height 16
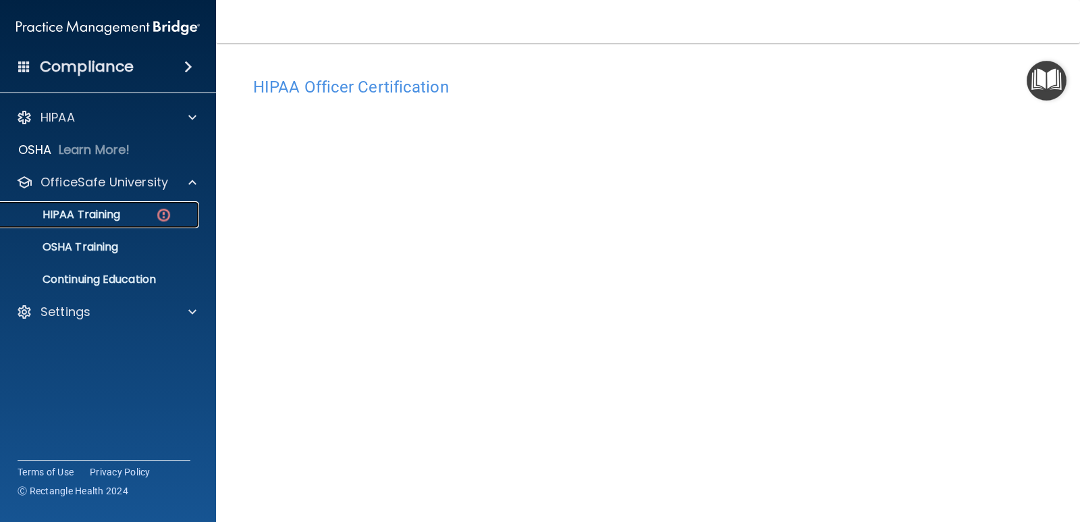
click at [108, 210] on p "HIPAA Training" at bounding box center [64, 214] width 111 height 13
